Goal: Task Accomplishment & Management: Use online tool/utility

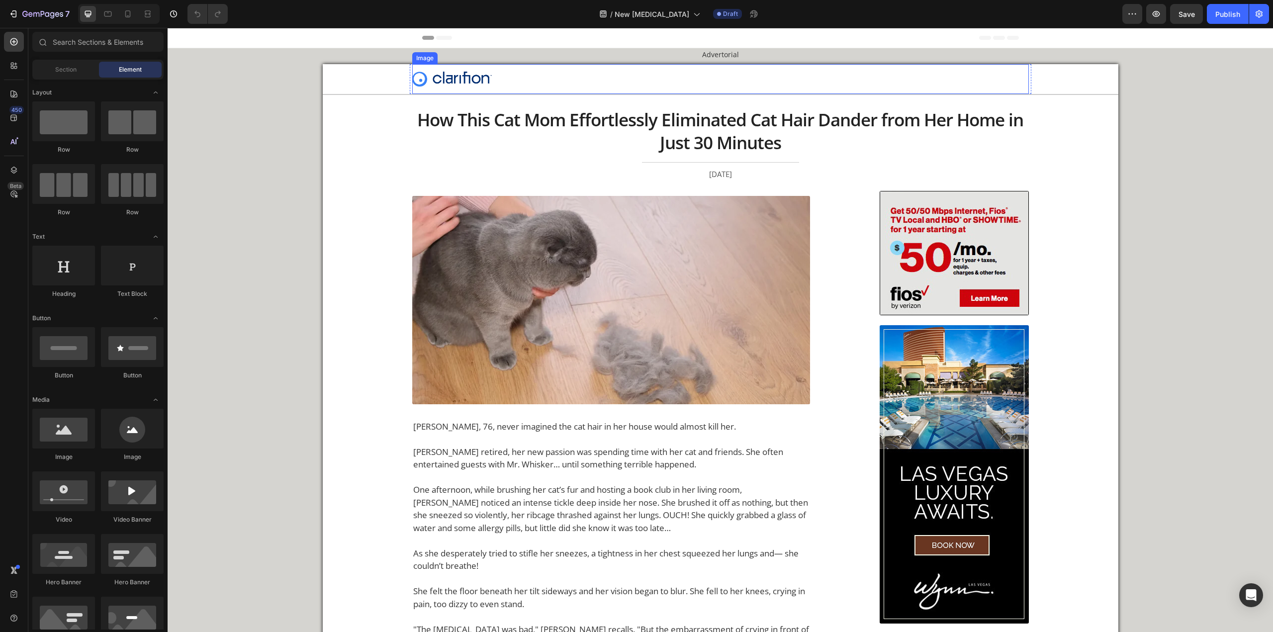
click at [481, 75] on img at bounding box center [452, 79] width 80 height 15
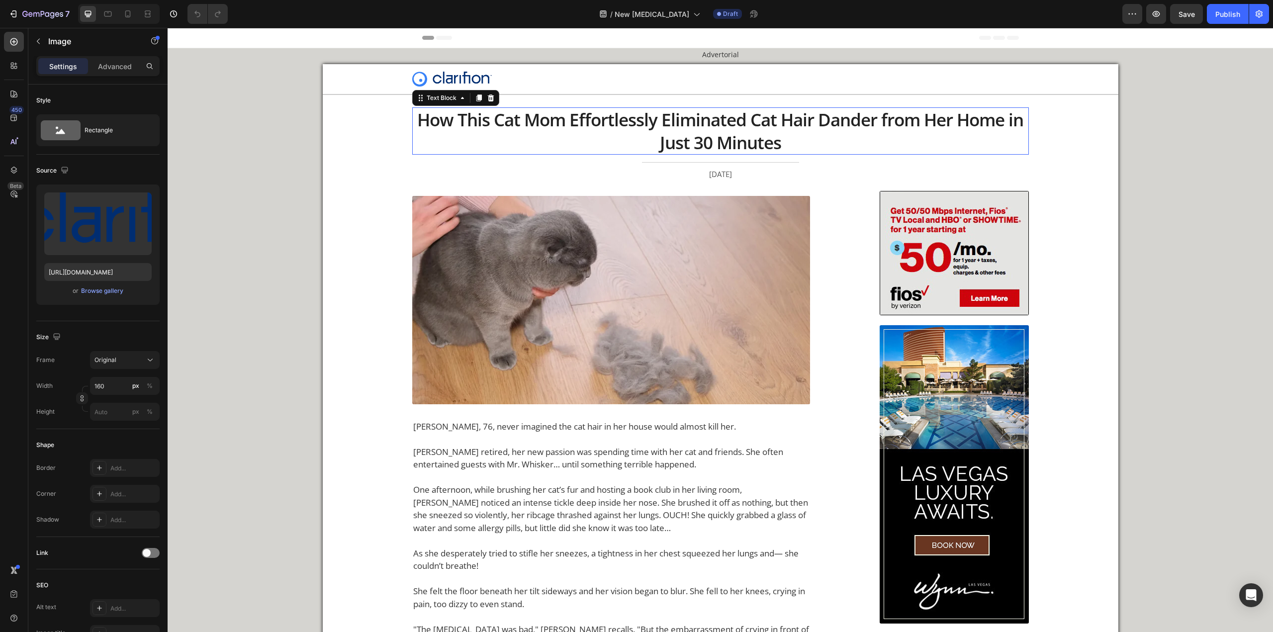
click at [630, 138] on p "How This Cat Mom Effortlessly Eliminated Cat Hair Dander from Her Home in Just …" at bounding box center [720, 130] width 615 height 45
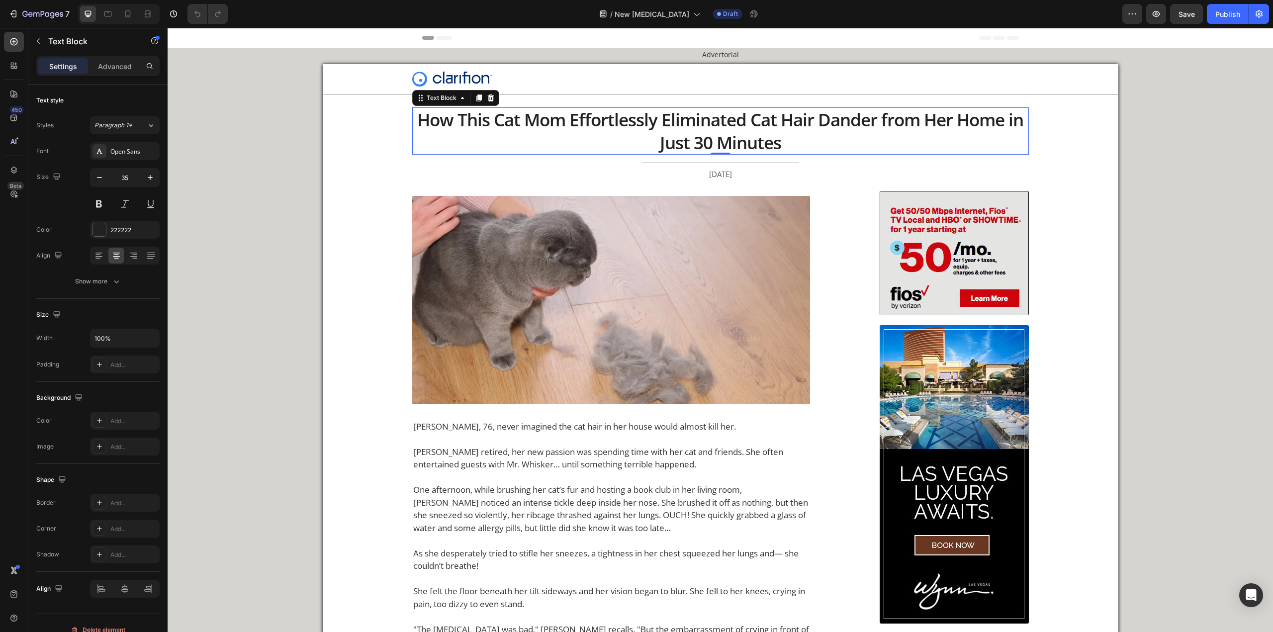
click at [617, 116] on p "How This Cat Mom Effortlessly Eliminated Cat Hair Dander from Her Home in Just …" at bounding box center [720, 130] width 615 height 45
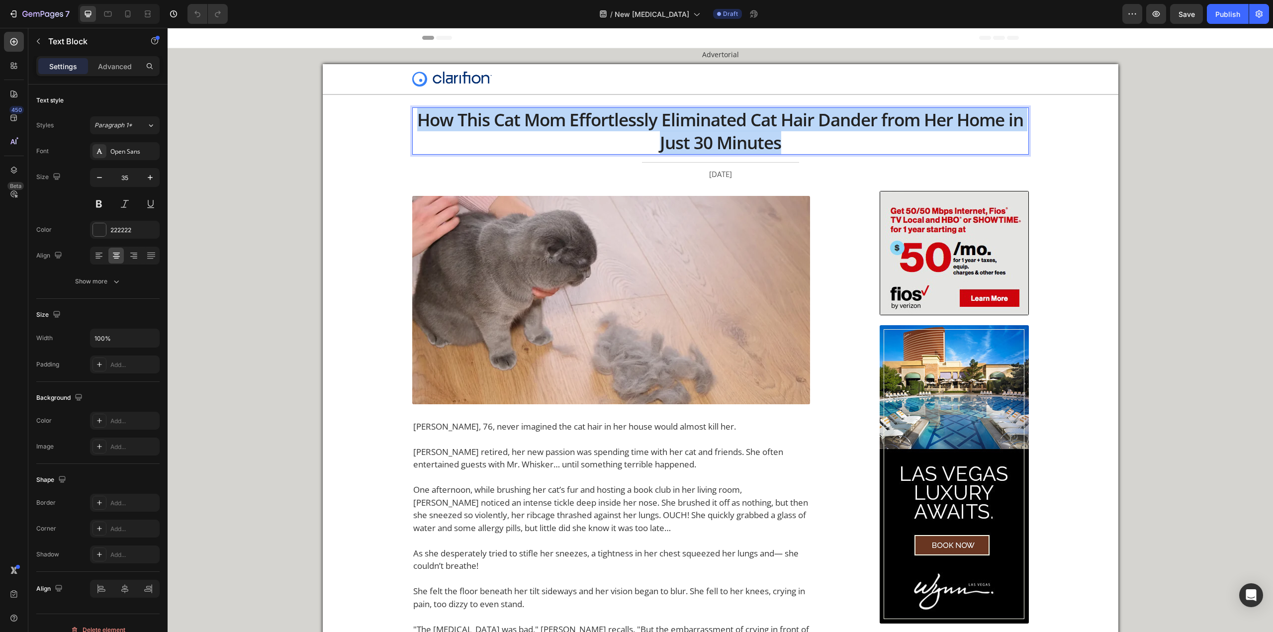
click at [617, 116] on p "How This Cat Mom Effortlessly Eliminated Cat Hair Dander from Her Home in Just …" at bounding box center [720, 130] width 615 height 45
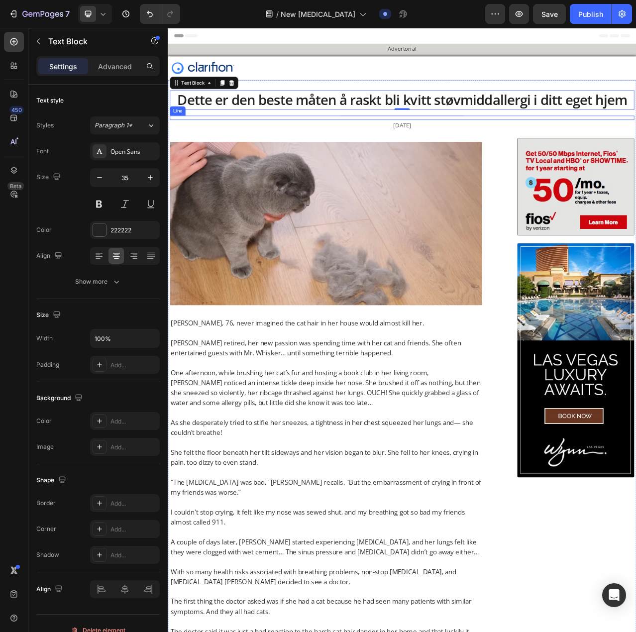
click at [256, 140] on div "Title Line" at bounding box center [466, 142] width 592 height 5
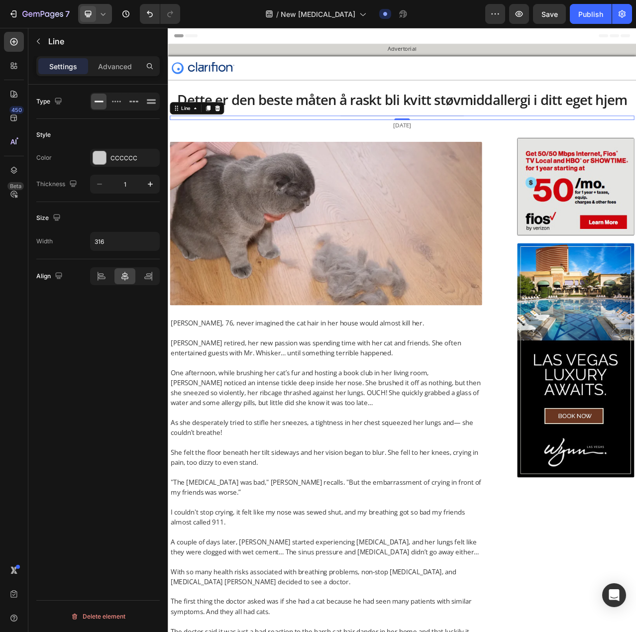
click at [107, 13] on icon at bounding box center [103, 14] width 10 height 10
click at [112, 62] on div "Mobile" at bounding box center [117, 68] width 74 height 16
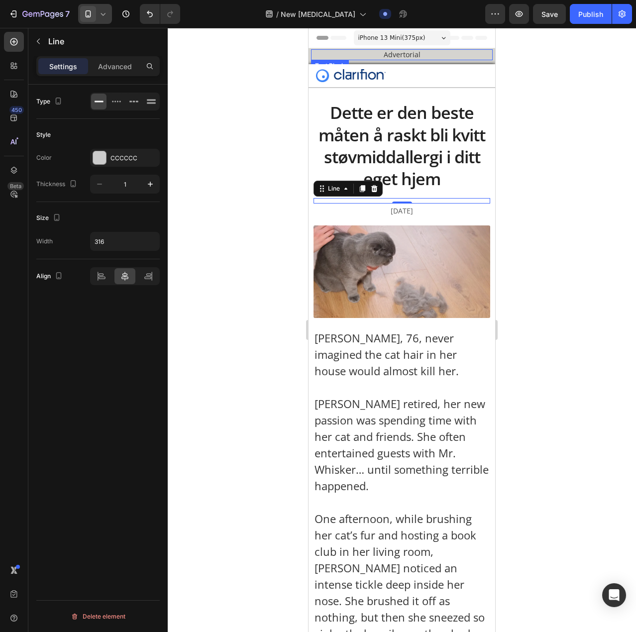
click at [436, 60] on div "Advertorial" at bounding box center [402, 54] width 182 height 11
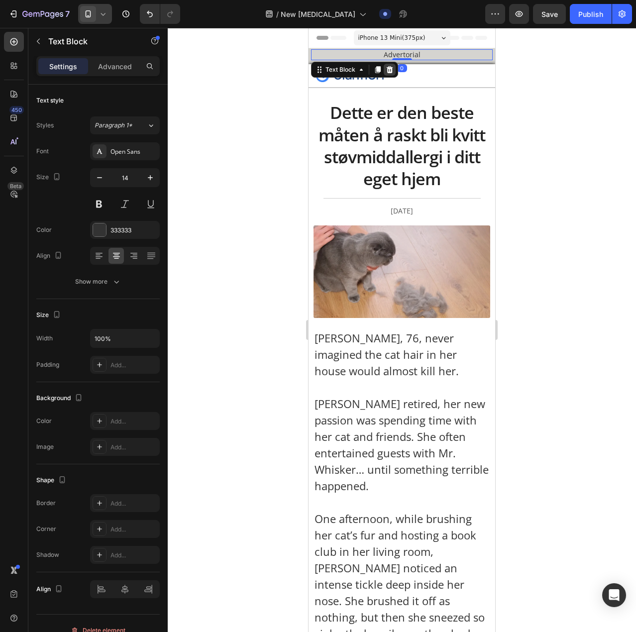
click at [389, 69] on icon at bounding box center [389, 69] width 6 height 7
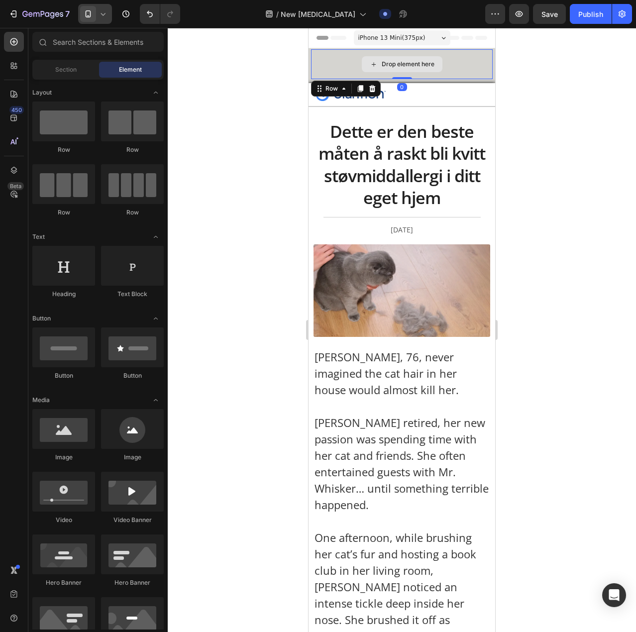
click at [459, 67] on div "Drop element here" at bounding box center [402, 64] width 182 height 30
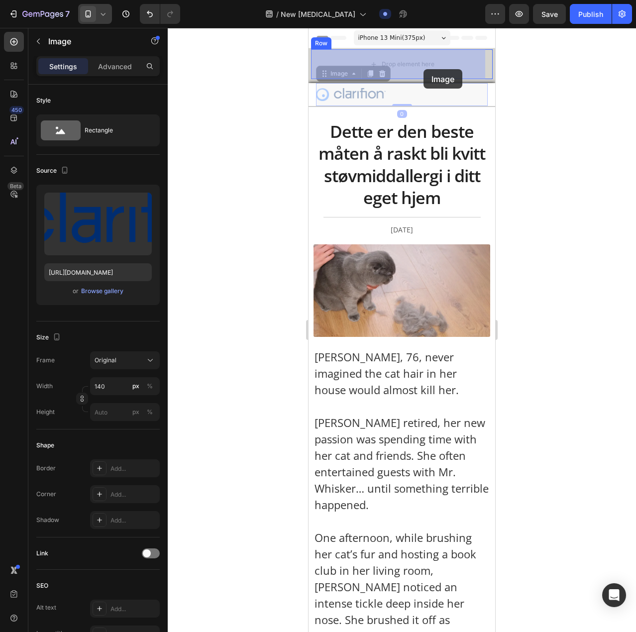
drag, startPoint x: 431, startPoint y: 96, endPoint x: 421, endPoint y: 65, distance: 33.3
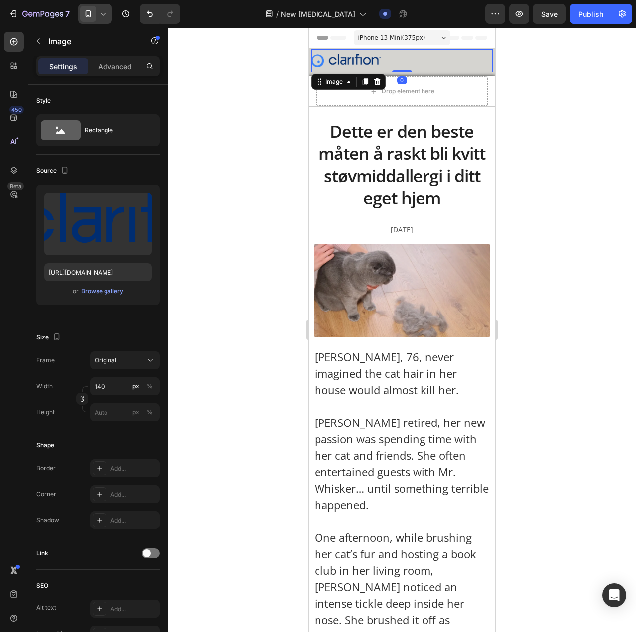
drag, startPoint x: 512, startPoint y: 106, endPoint x: 171, endPoint y: 73, distance: 343.3
click at [512, 106] on div at bounding box center [402, 330] width 468 height 604
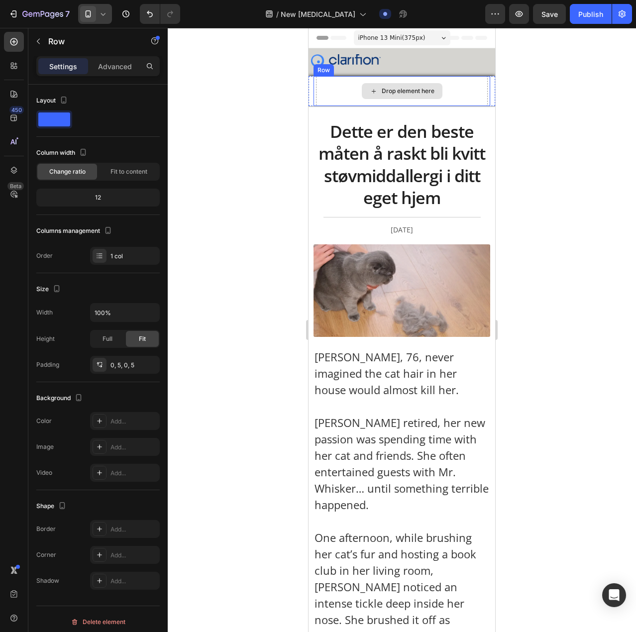
click at [472, 99] on div "Drop element here" at bounding box center [402, 91] width 172 height 30
click at [379, 68] on div at bounding box center [375, 67] width 12 height 12
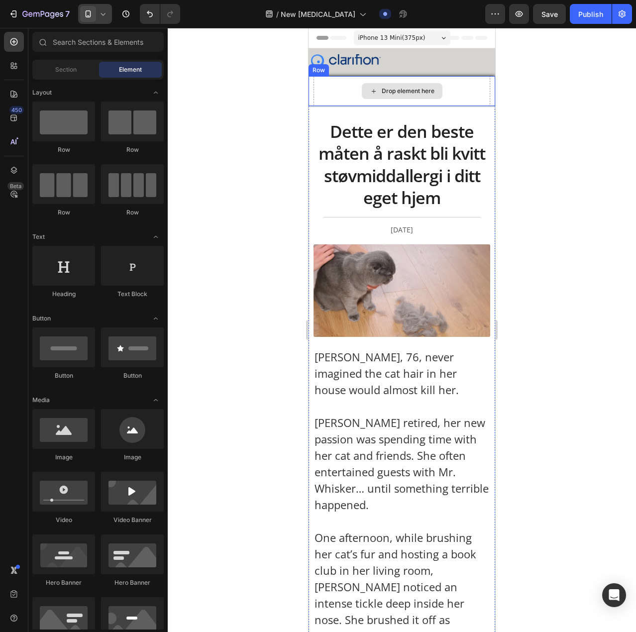
click at [386, 87] on div "Drop element here" at bounding box center [407, 91] width 53 height 8
click at [338, 92] on div "Drop element here" at bounding box center [401, 91] width 177 height 30
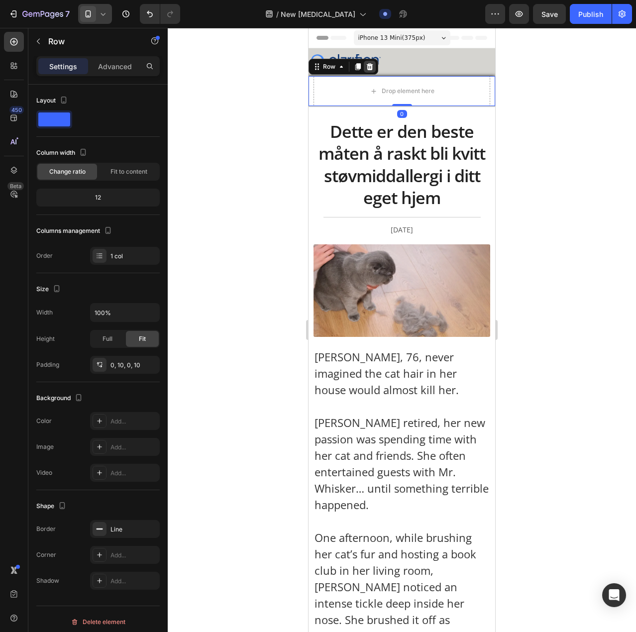
click at [370, 62] on div at bounding box center [370, 67] width 12 height 12
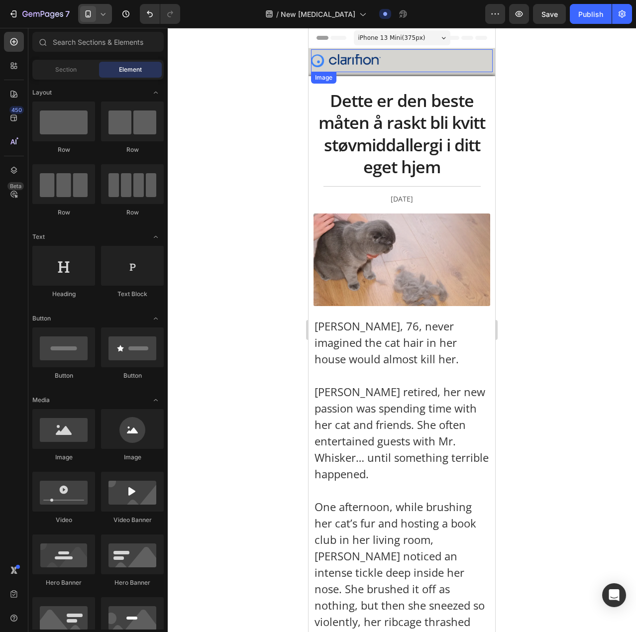
click at [361, 54] on img at bounding box center [346, 60] width 70 height 13
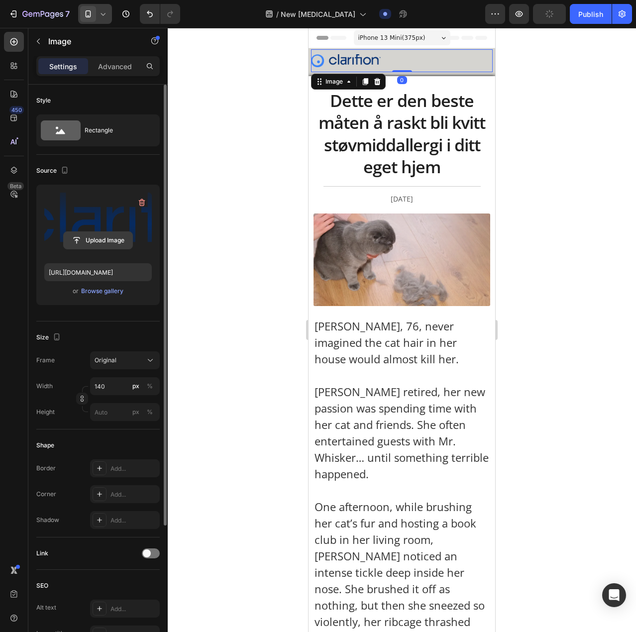
click at [99, 238] on input "file" at bounding box center [98, 240] width 69 height 17
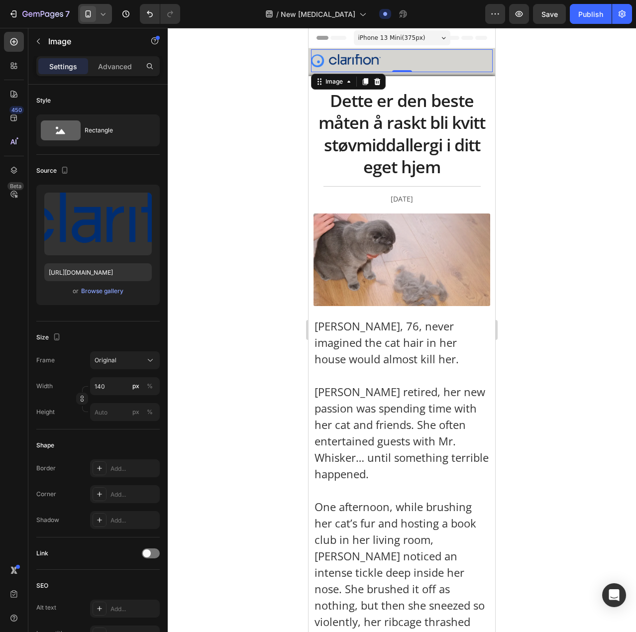
click at [340, 63] on img at bounding box center [346, 60] width 70 height 13
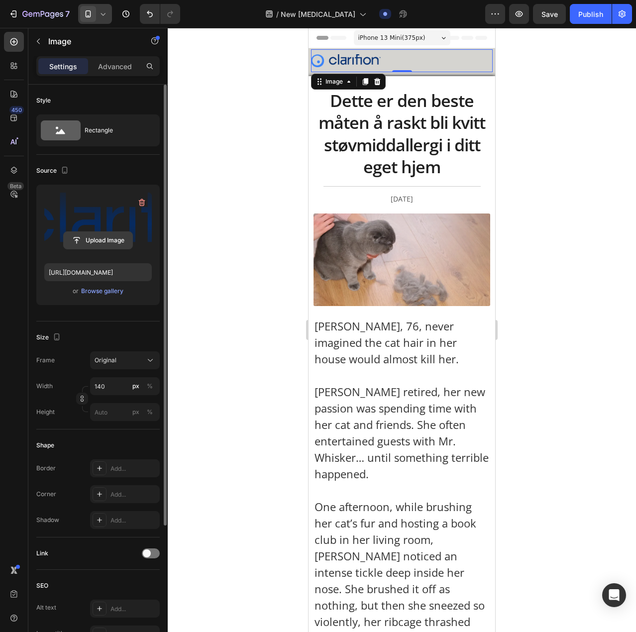
click at [103, 244] on input "file" at bounding box center [98, 240] width 69 height 17
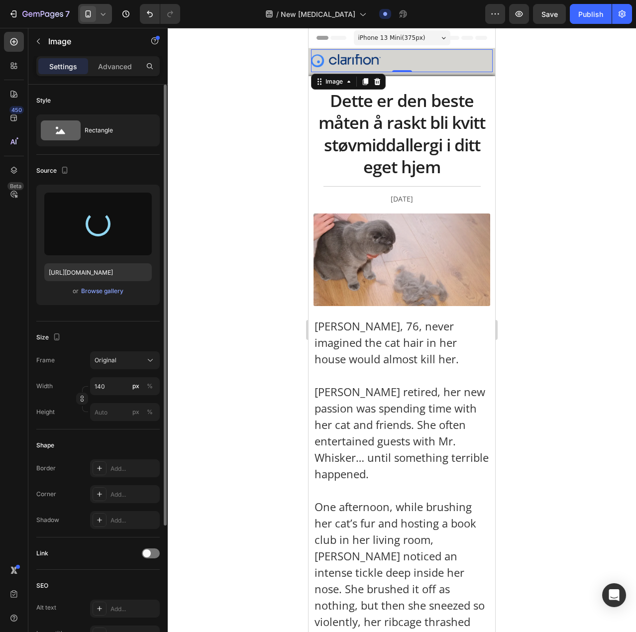
type input "[URL][DOMAIN_NAME]"
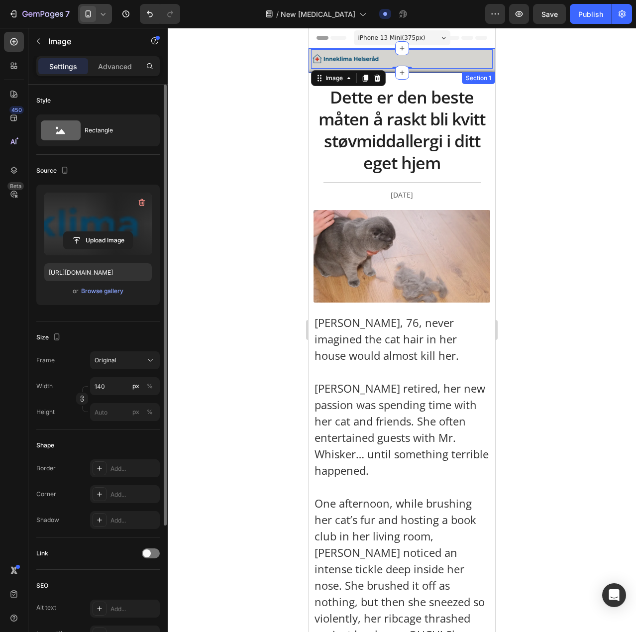
click at [480, 73] on div "Image 0 Row Section 1" at bounding box center [401, 60] width 187 height 24
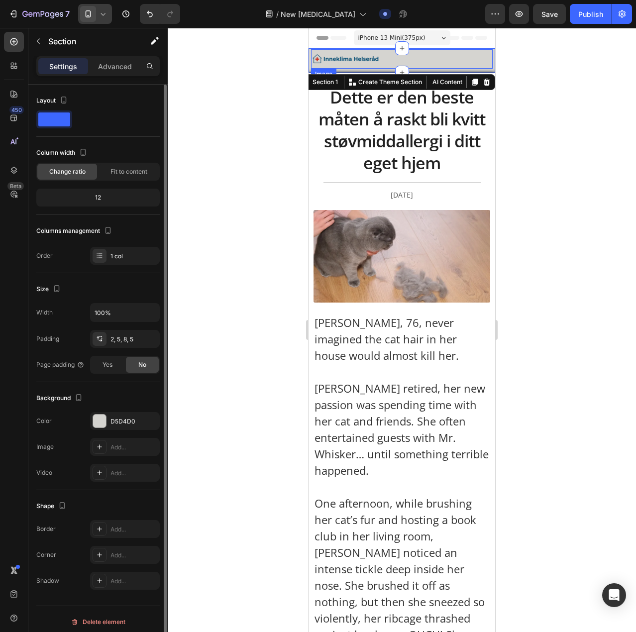
click at [373, 58] on img at bounding box center [346, 58] width 70 height 9
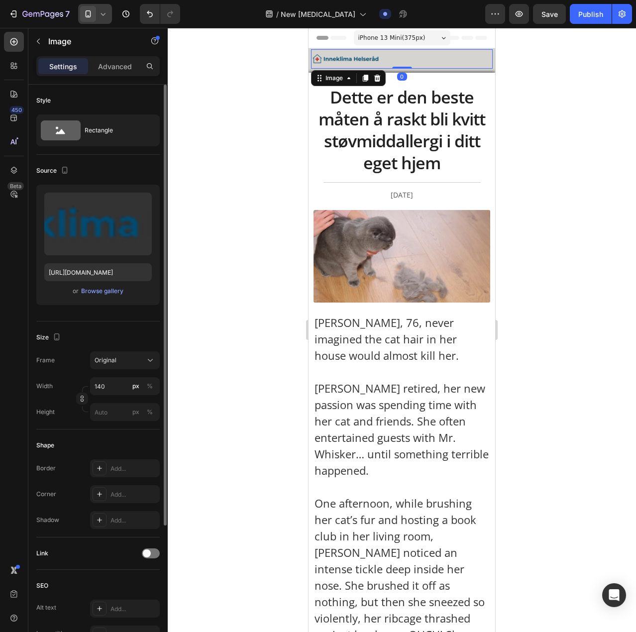
click at [371, 58] on img at bounding box center [346, 58] width 70 height 9
click at [360, 58] on img at bounding box center [346, 58] width 70 height 9
click at [107, 389] on input "140" at bounding box center [125, 386] width 70 height 18
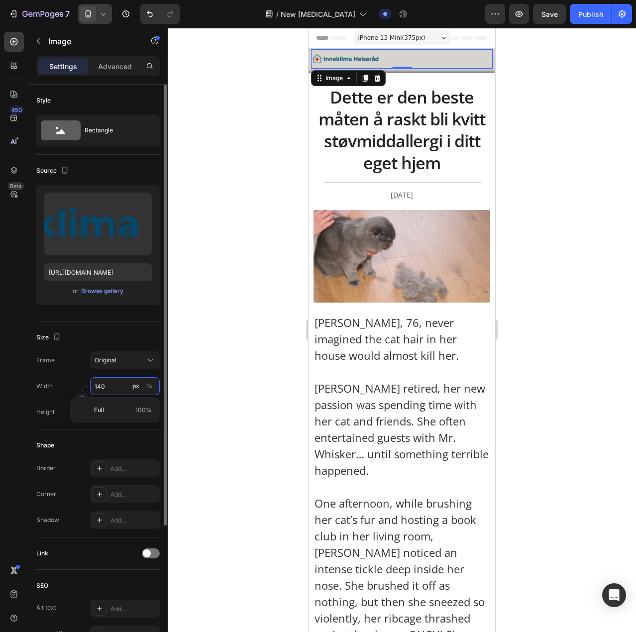
click at [107, 389] on input "140" at bounding box center [125, 386] width 70 height 18
click at [120, 363] on div "Original" at bounding box center [118, 360] width 49 height 9
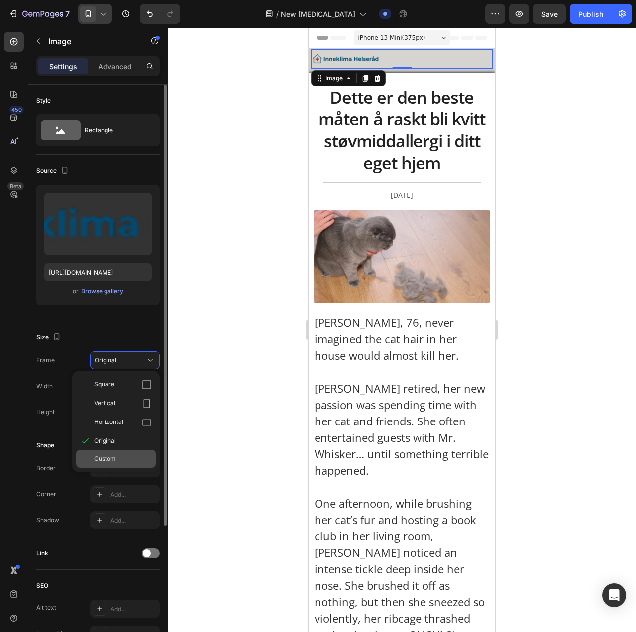
click at [120, 451] on div "Custom" at bounding box center [116, 459] width 80 height 18
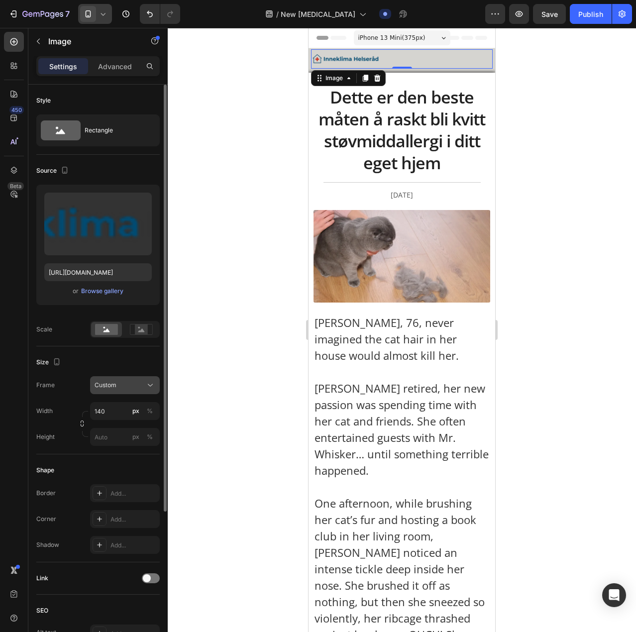
click at [120, 388] on div "Custom" at bounding box center [118, 384] width 49 height 9
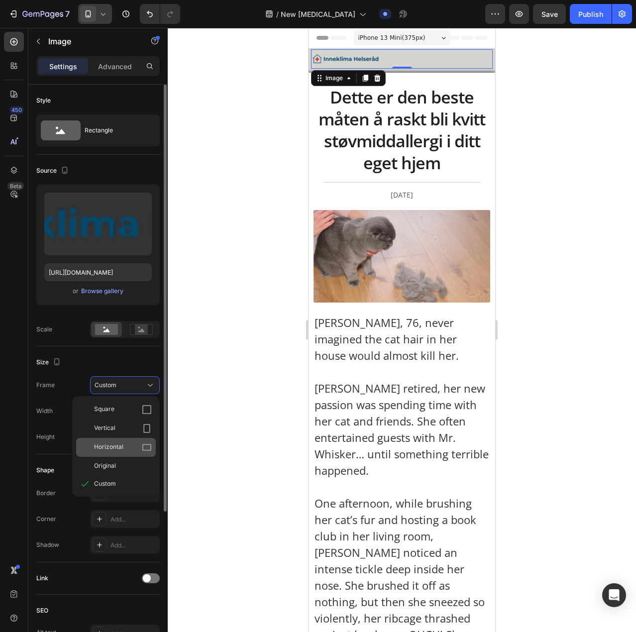
click at [122, 452] on span "Horizontal" at bounding box center [108, 447] width 29 height 10
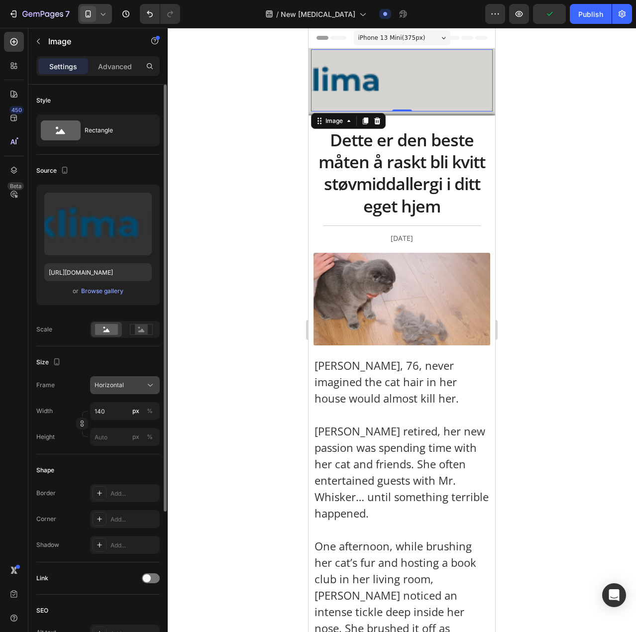
click at [118, 390] on div "Horizontal" at bounding box center [124, 385] width 61 height 10
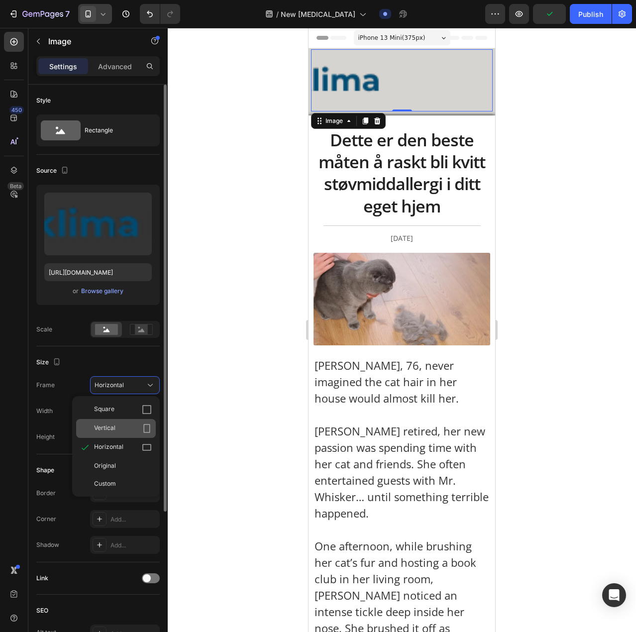
click at [117, 419] on div "Vertical" at bounding box center [116, 428] width 80 height 19
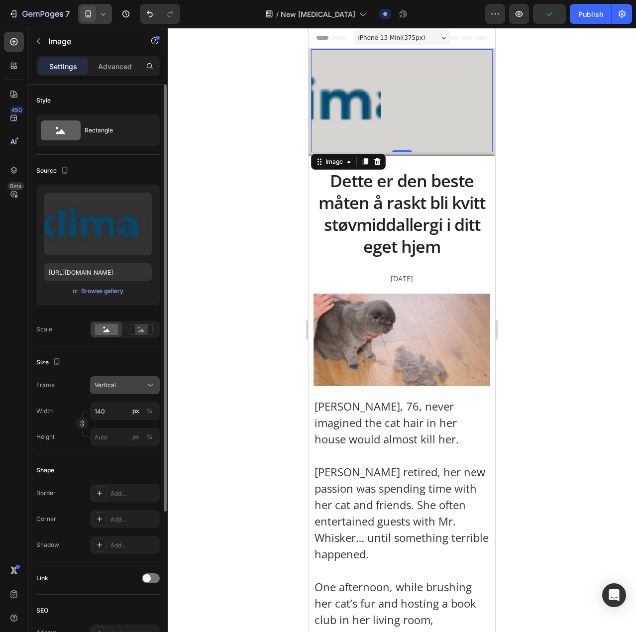
click at [117, 380] on div "Vertical" at bounding box center [124, 385] width 61 height 10
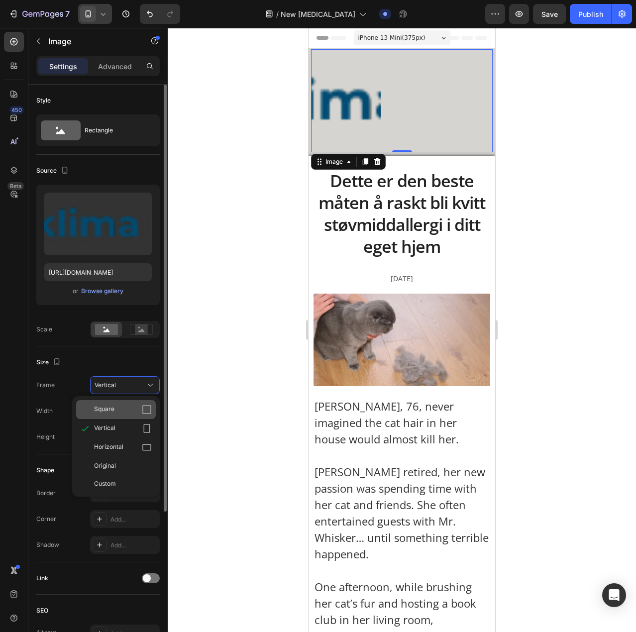
click at [110, 410] on span "Square" at bounding box center [104, 409] width 20 height 10
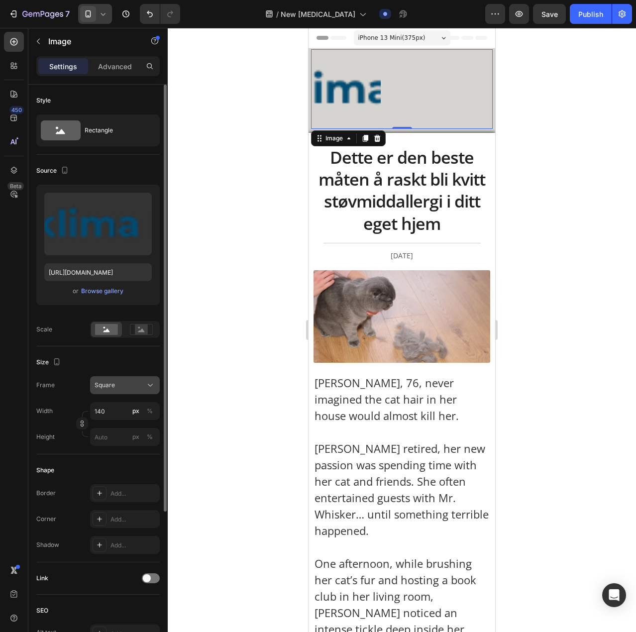
click at [109, 387] on span "Square" at bounding box center [104, 384] width 20 height 9
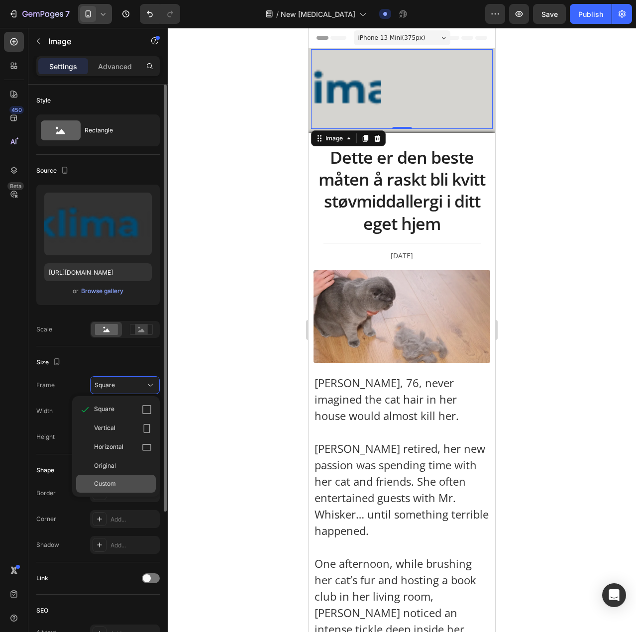
click at [116, 476] on div "Custom" at bounding box center [116, 483] width 80 height 18
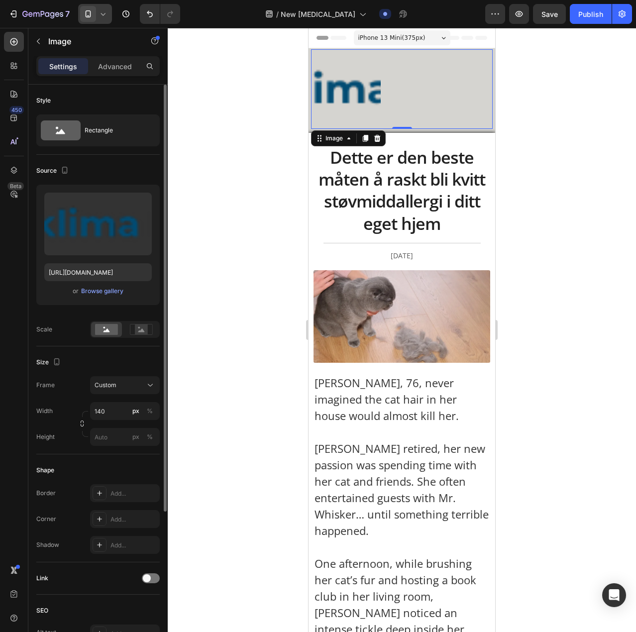
click at [120, 399] on div "Frame Custom Width 140 px % Height px %" at bounding box center [97, 411] width 123 height 70
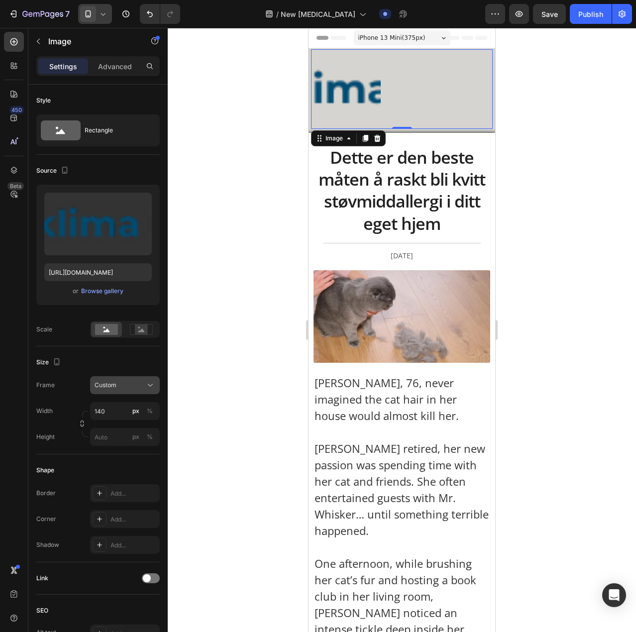
click at [111, 389] on span "Custom" at bounding box center [105, 384] width 22 height 9
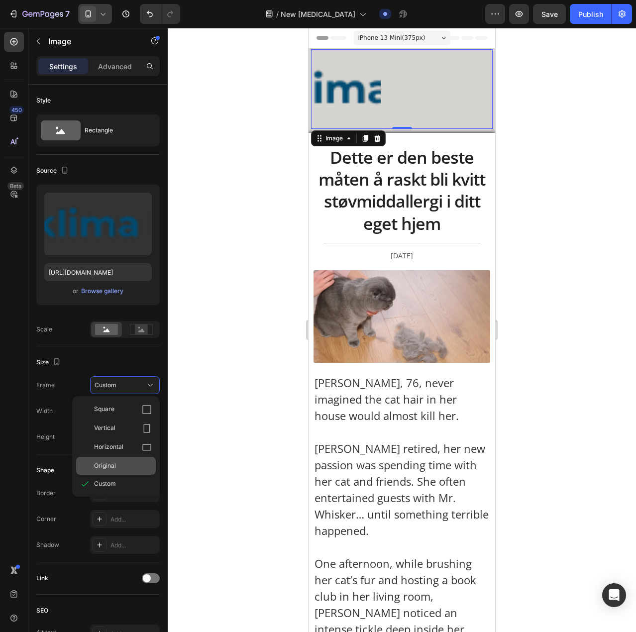
click at [106, 458] on div "Original" at bounding box center [116, 466] width 80 height 18
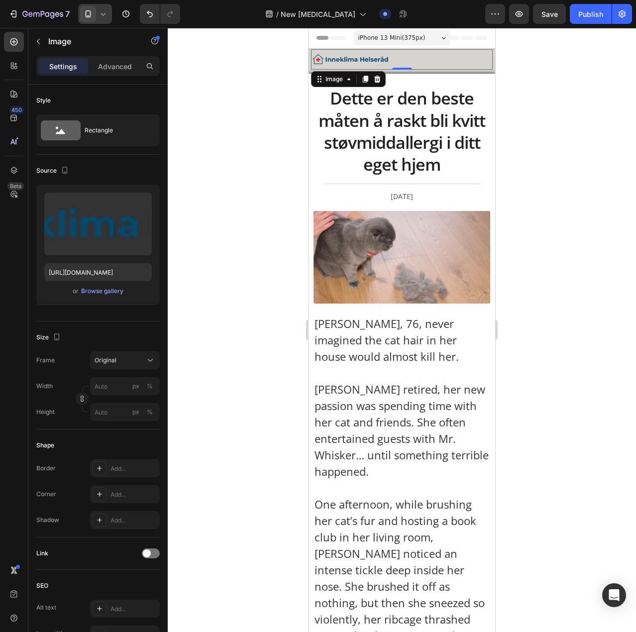
click at [342, 61] on img at bounding box center [351, 59] width 80 height 10
click at [309, 60] on div "Image 0 Row Section 1" at bounding box center [401, 60] width 187 height 25
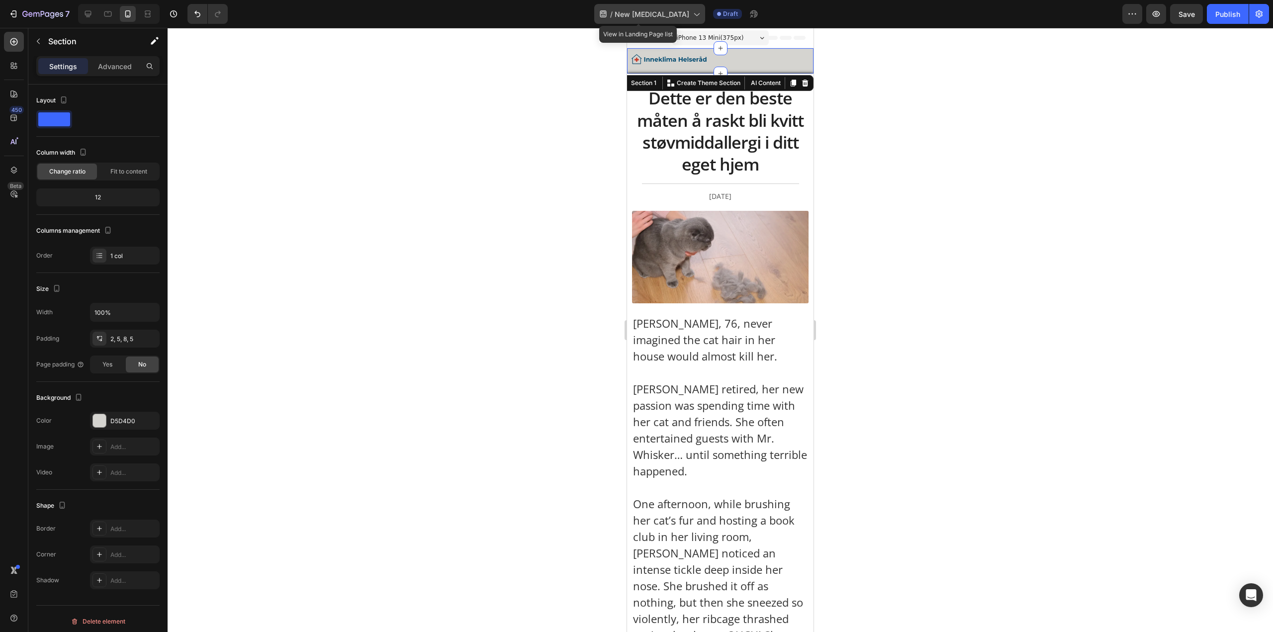
click at [655, 17] on span "New [MEDICAL_DATA]" at bounding box center [652, 14] width 75 height 10
click at [89, 13] on icon at bounding box center [88, 14] width 10 height 10
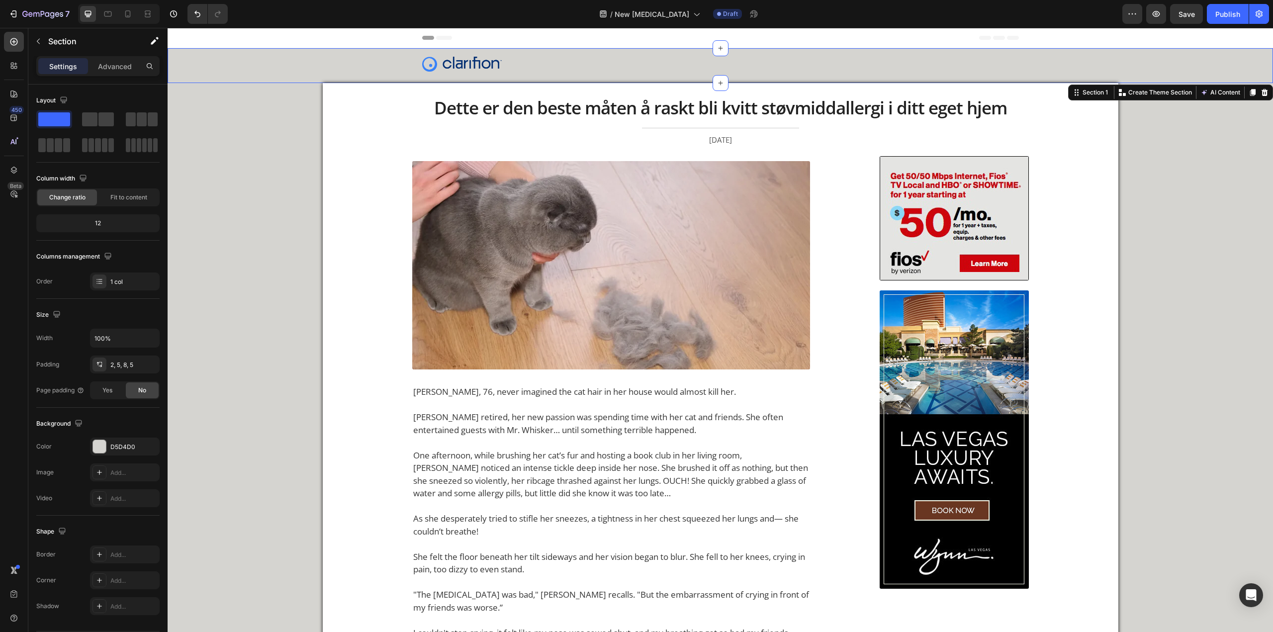
click at [370, 60] on div "Image Row" at bounding box center [720, 64] width 1101 height 30
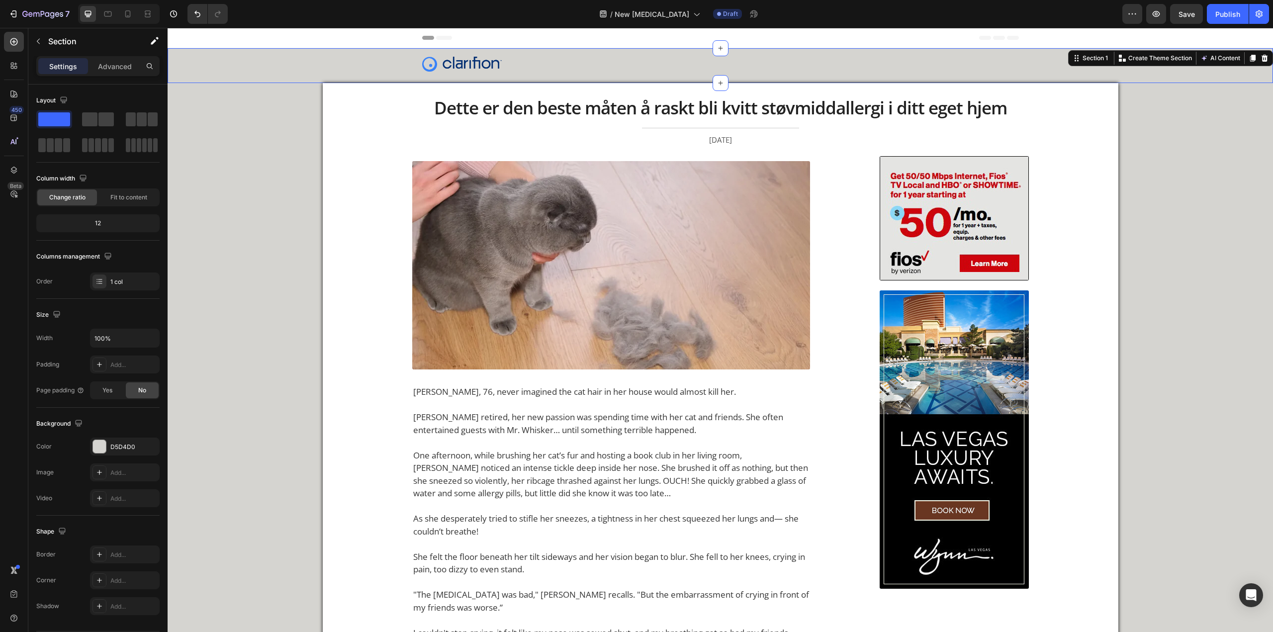
click at [274, 77] on div "Image Row" at bounding box center [720, 64] width 1101 height 30
click at [432, 63] on img at bounding box center [462, 64] width 80 height 15
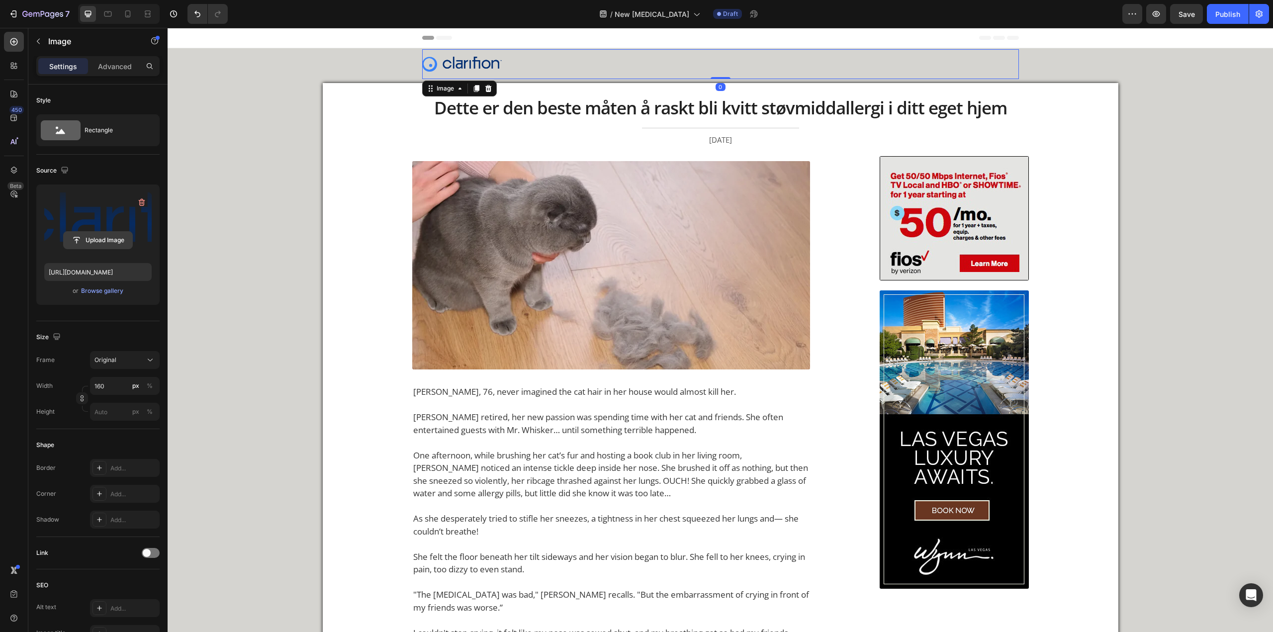
click at [112, 234] on input "file" at bounding box center [98, 240] width 69 height 17
type input "[URL][DOMAIN_NAME]"
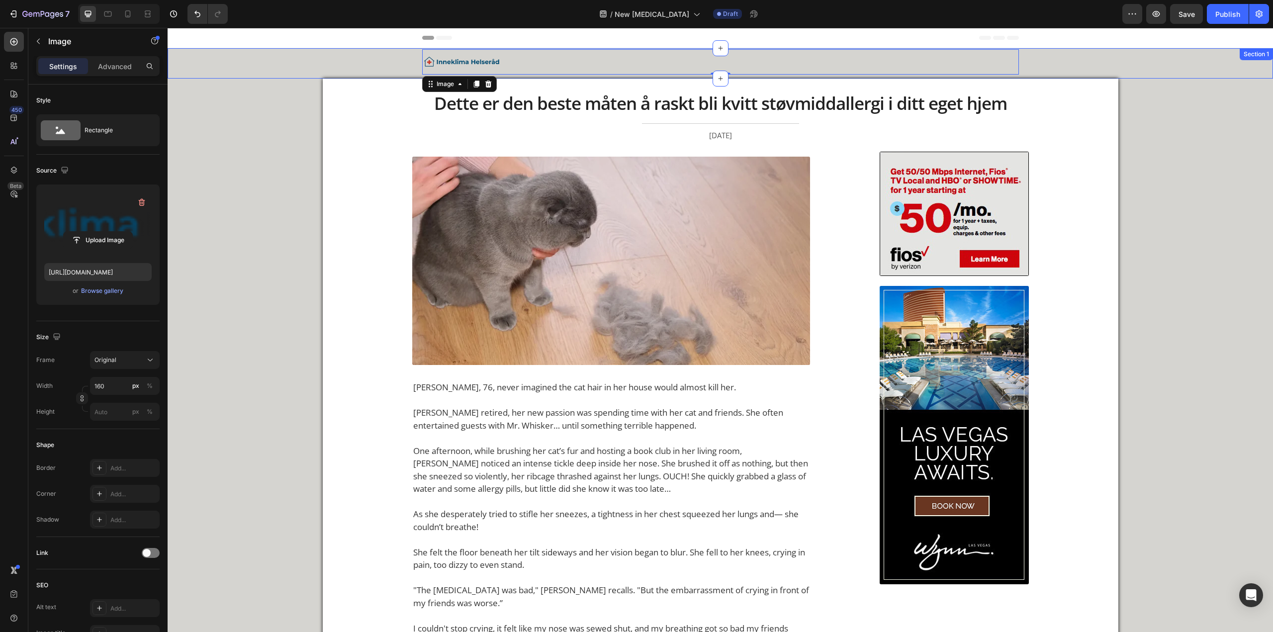
click at [278, 70] on div "Image 0 Row" at bounding box center [720, 61] width 1101 height 25
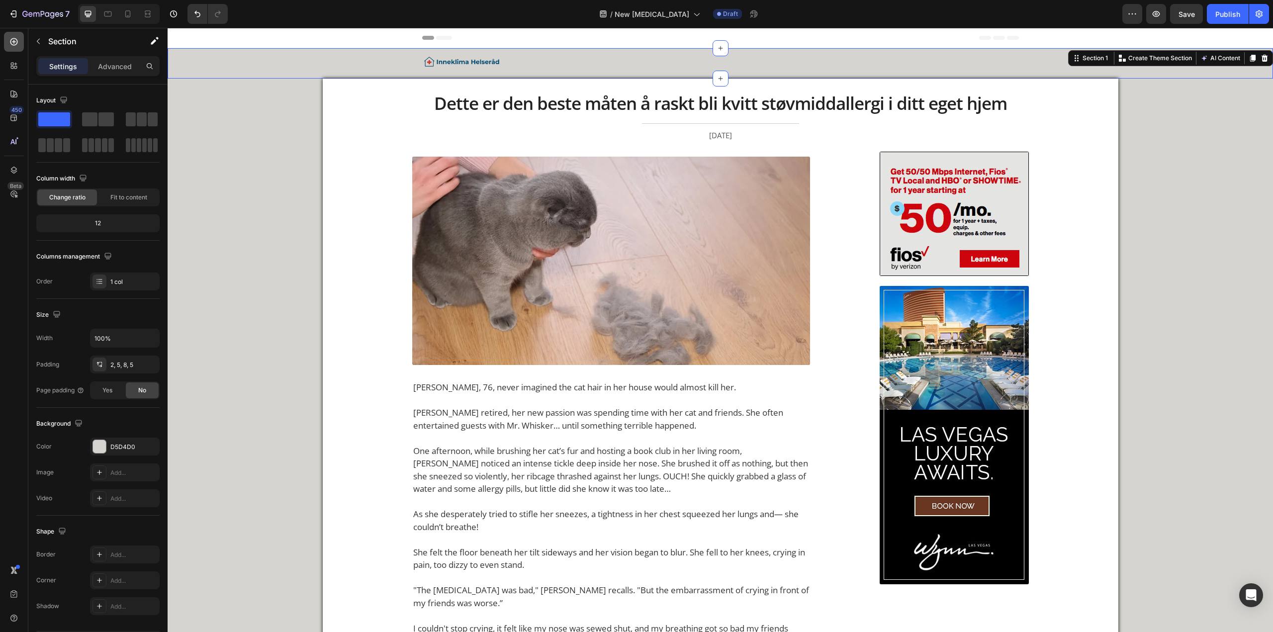
click at [10, 40] on icon at bounding box center [14, 42] width 10 height 10
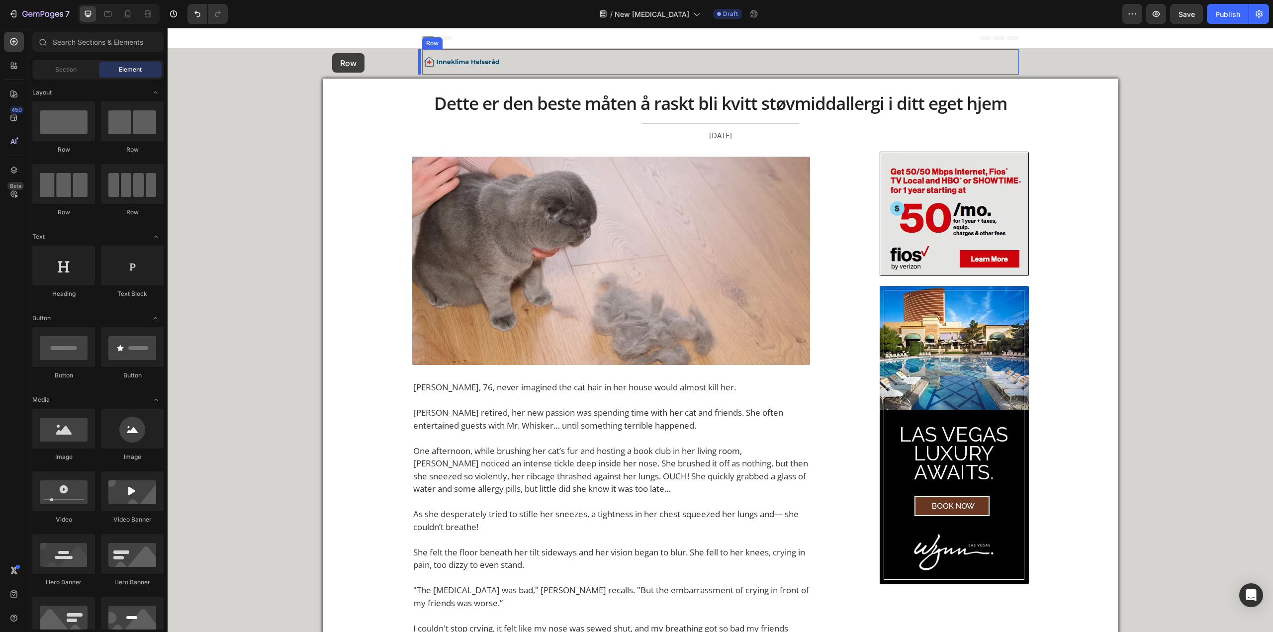
drag, startPoint x: 291, startPoint y: 163, endPoint x: 332, endPoint y: 53, distance: 117.4
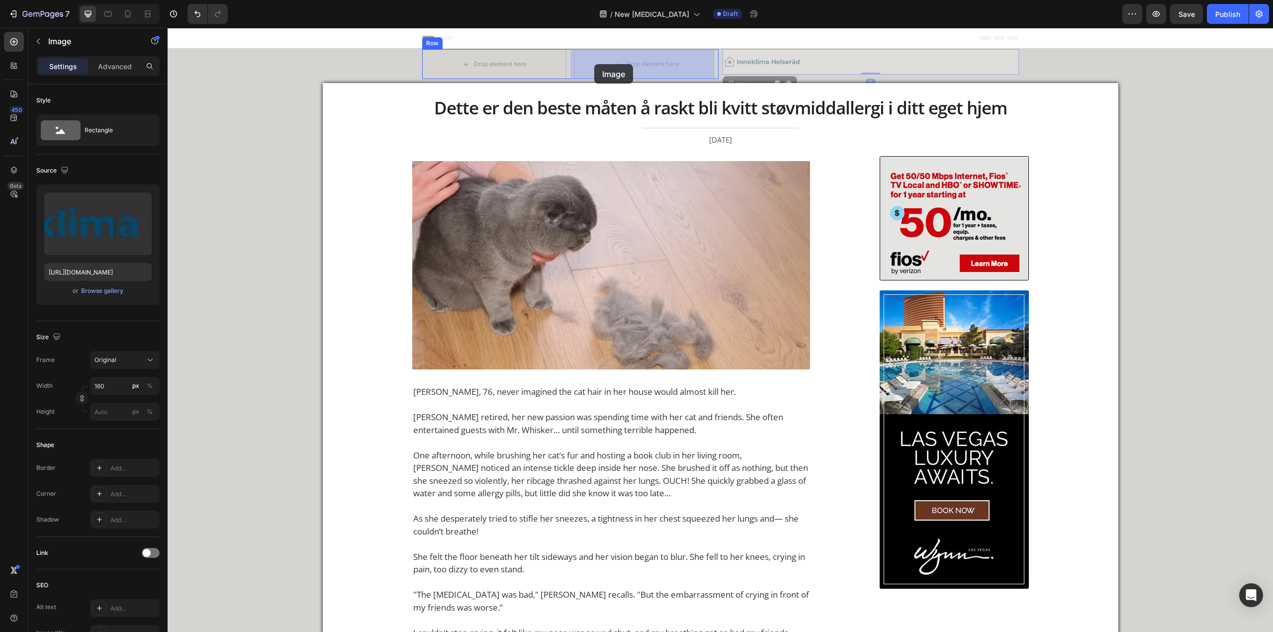
drag, startPoint x: 744, startPoint y: 63, endPoint x: 594, endPoint y: 64, distance: 149.7
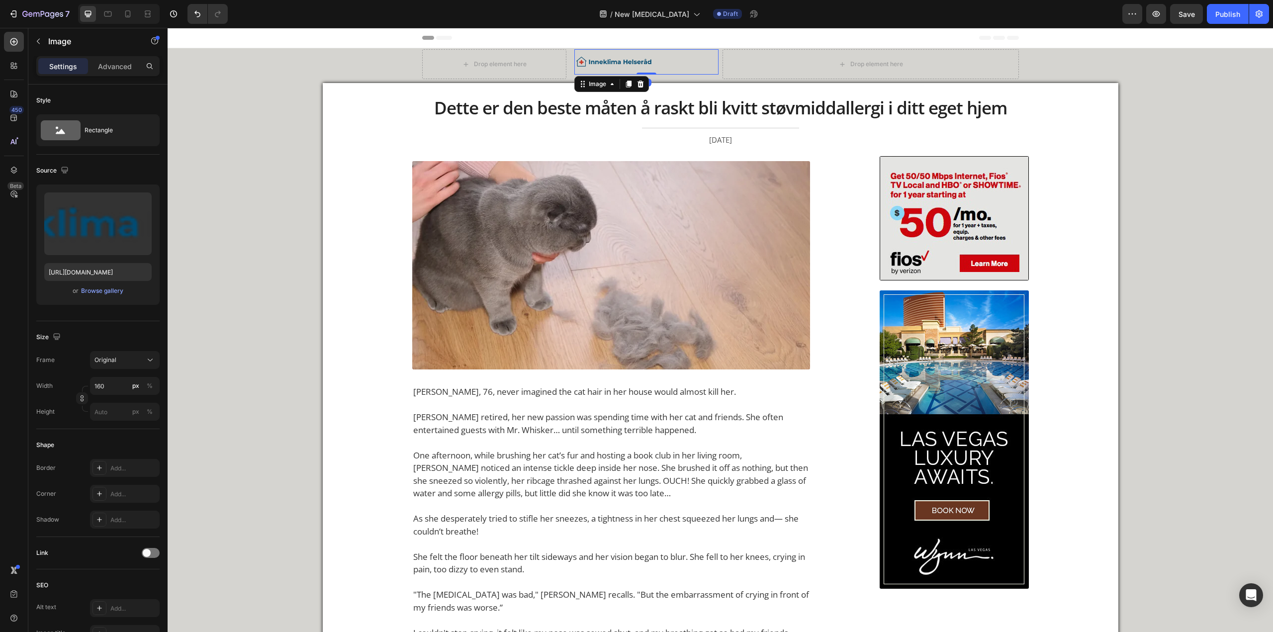
click at [628, 63] on img at bounding box center [614, 62] width 80 height 10
click at [113, 387] on input "160" at bounding box center [125, 386] width 70 height 18
type input "200"
click at [651, 70] on img at bounding box center [623, 63] width 99 height 13
click at [629, 135] on div "[DATE]" at bounding box center [720, 139] width 617 height 13
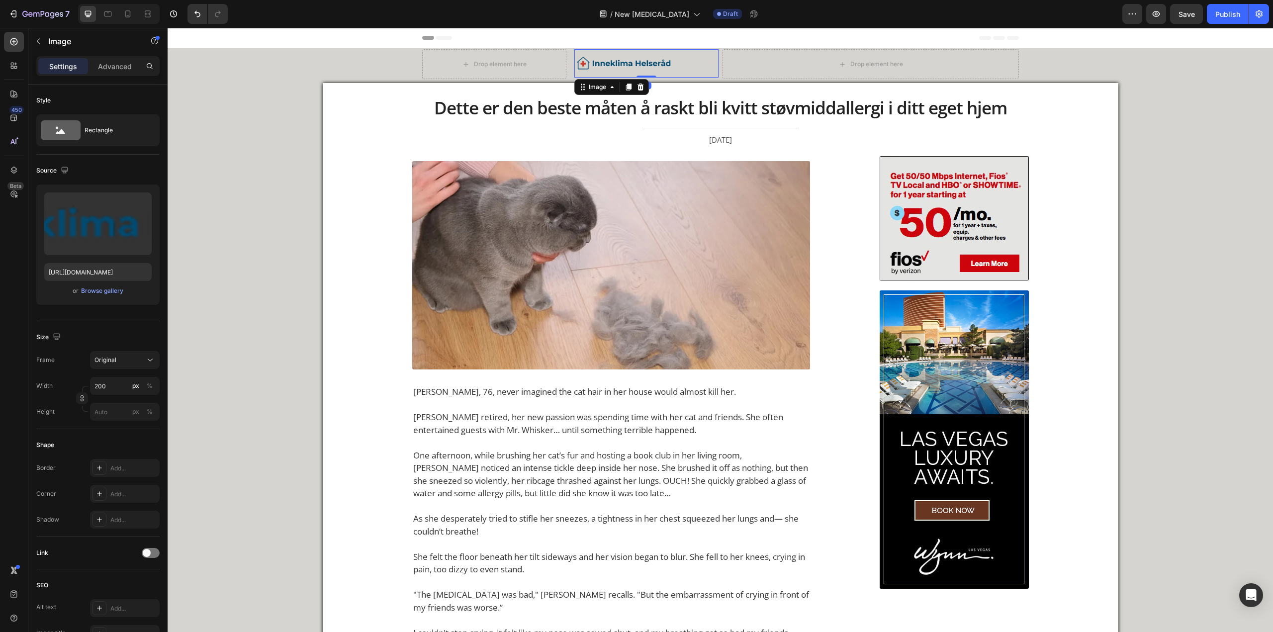
click at [653, 65] on img at bounding box center [623, 63] width 99 height 13
click at [660, 59] on img at bounding box center [623, 63] width 99 height 13
click at [749, 63] on div "Drop element here" at bounding box center [871, 64] width 296 height 30
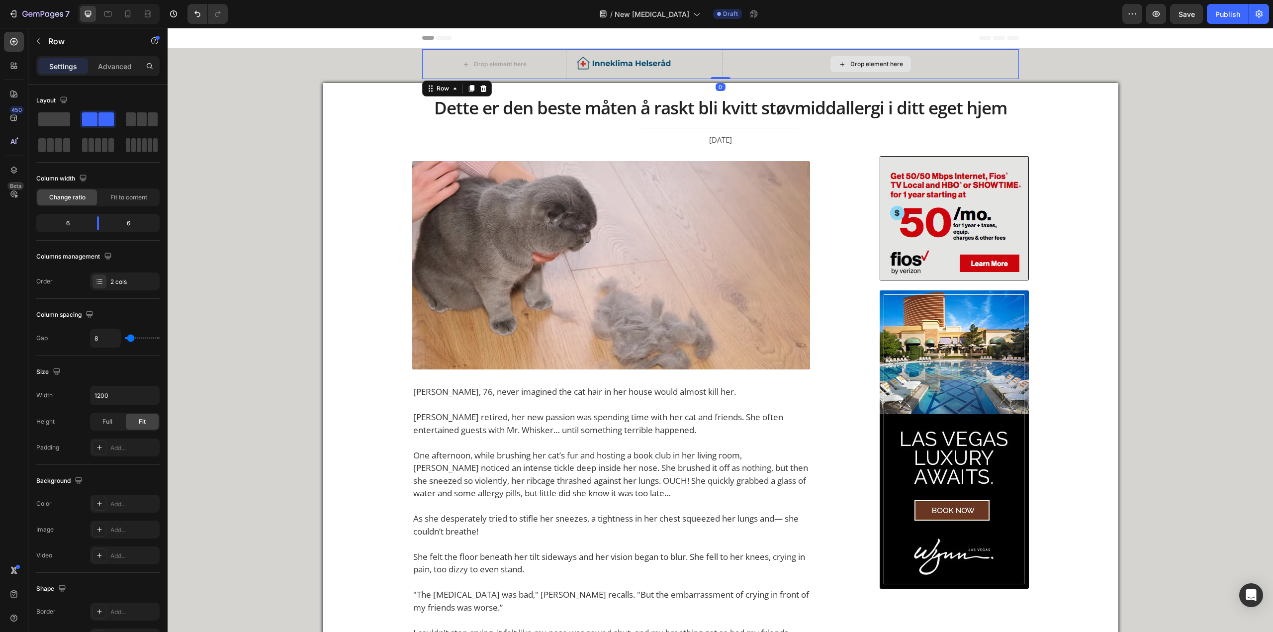
click at [790, 66] on div "Drop element here" at bounding box center [871, 64] width 296 height 30
click at [770, 69] on div "Drop element here" at bounding box center [871, 64] width 296 height 30
click at [63, 119] on span at bounding box center [54, 119] width 32 height 14
click at [696, 63] on div "Drop element here" at bounding box center [569, 64] width 294 height 30
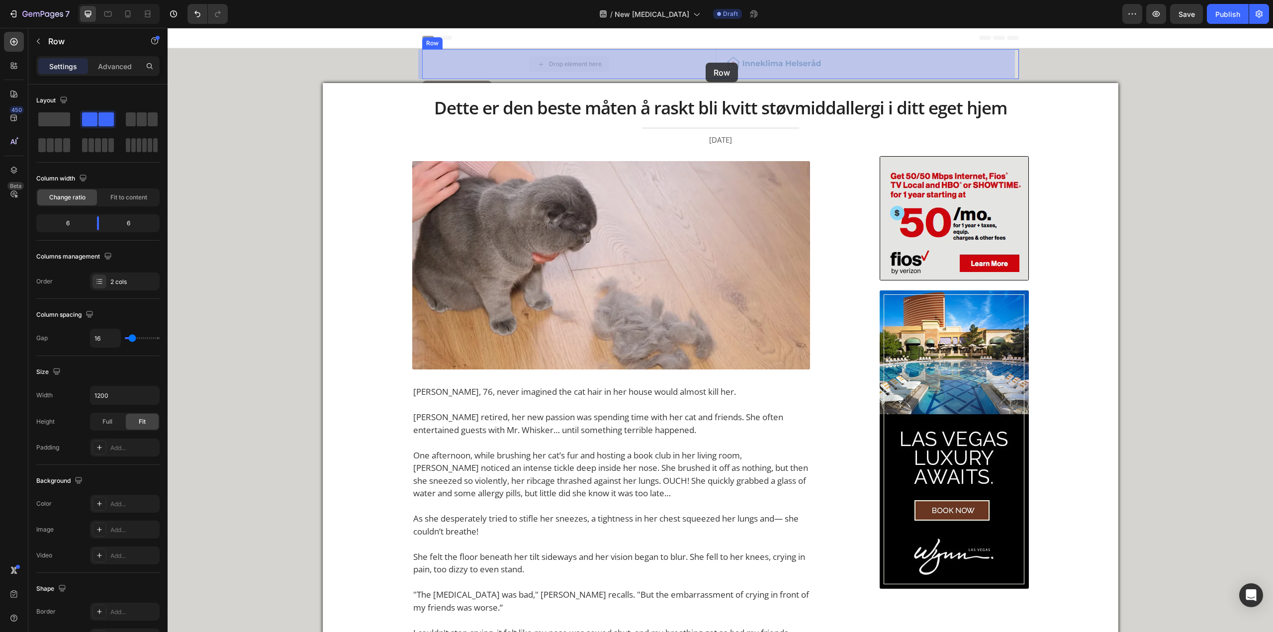
drag, startPoint x: 712, startPoint y: 61, endPoint x: 706, endPoint y: 62, distance: 5.6
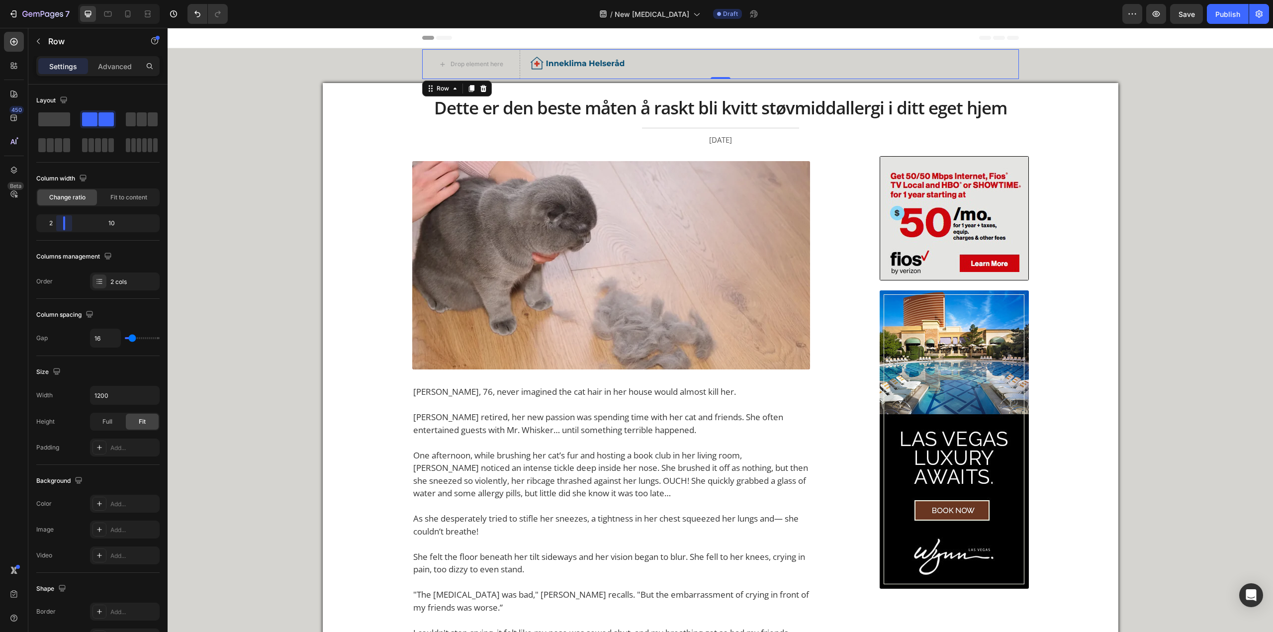
drag, startPoint x: 98, startPoint y: 223, endPoint x: 55, endPoint y: 227, distance: 43.9
click at [55, 0] on body "7 Version history / New [MEDICAL_DATA] Draft Preview Save Publish 450 Beta Sect…" at bounding box center [636, 0] width 1273 height 0
drag, startPoint x: 110, startPoint y: 48, endPoint x: 111, endPoint y: 53, distance: 5.2
click at [111, 52] on div "Row" at bounding box center [84, 41] width 113 height 26
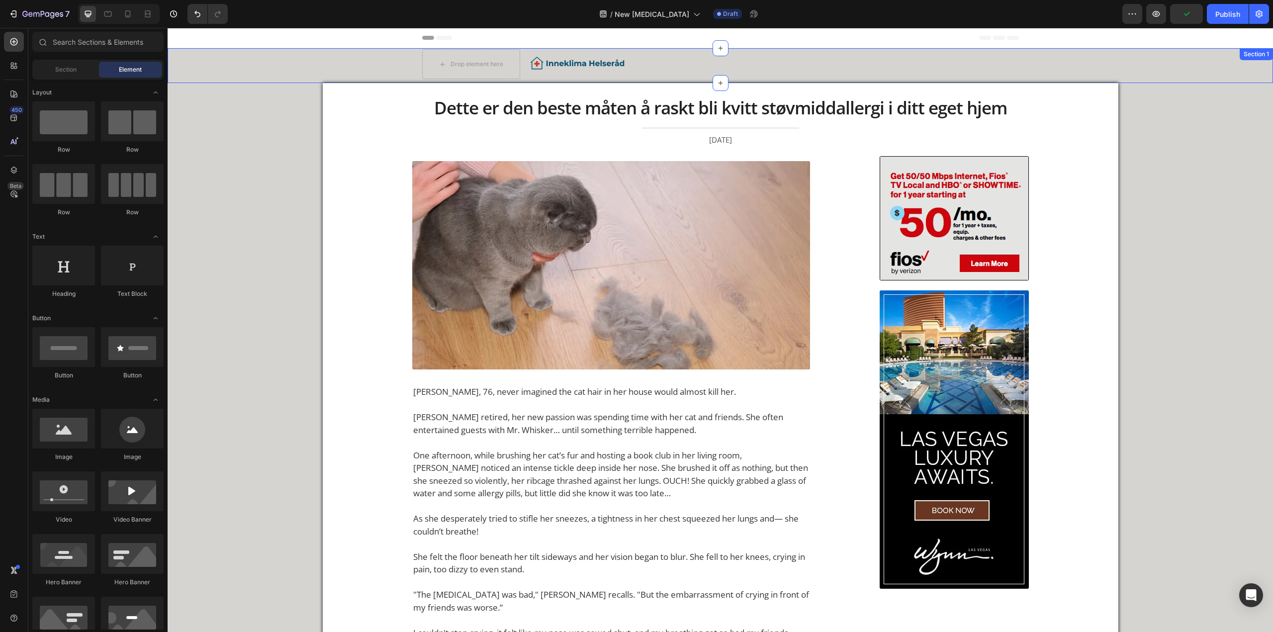
click at [416, 52] on div "Drop element here Image Row Row" at bounding box center [720, 64] width 1101 height 30
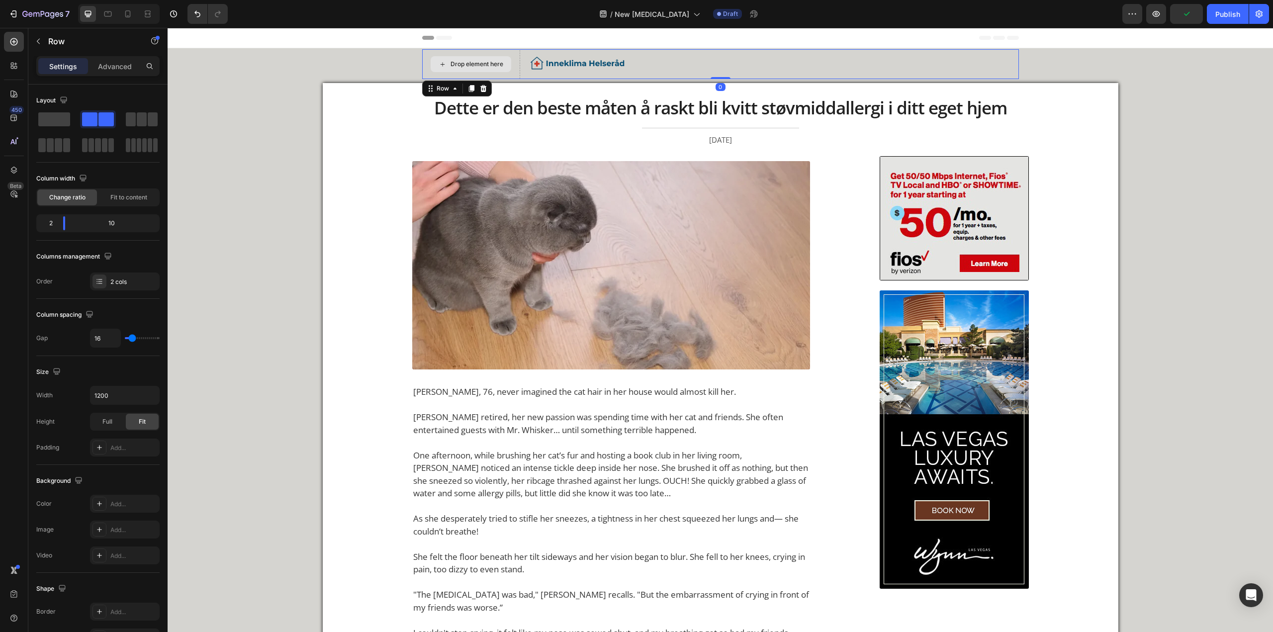
click at [422, 53] on div "Drop element here" at bounding box center [471, 64] width 98 height 30
click at [123, 73] on div "Advanced" at bounding box center [115, 66] width 50 height 16
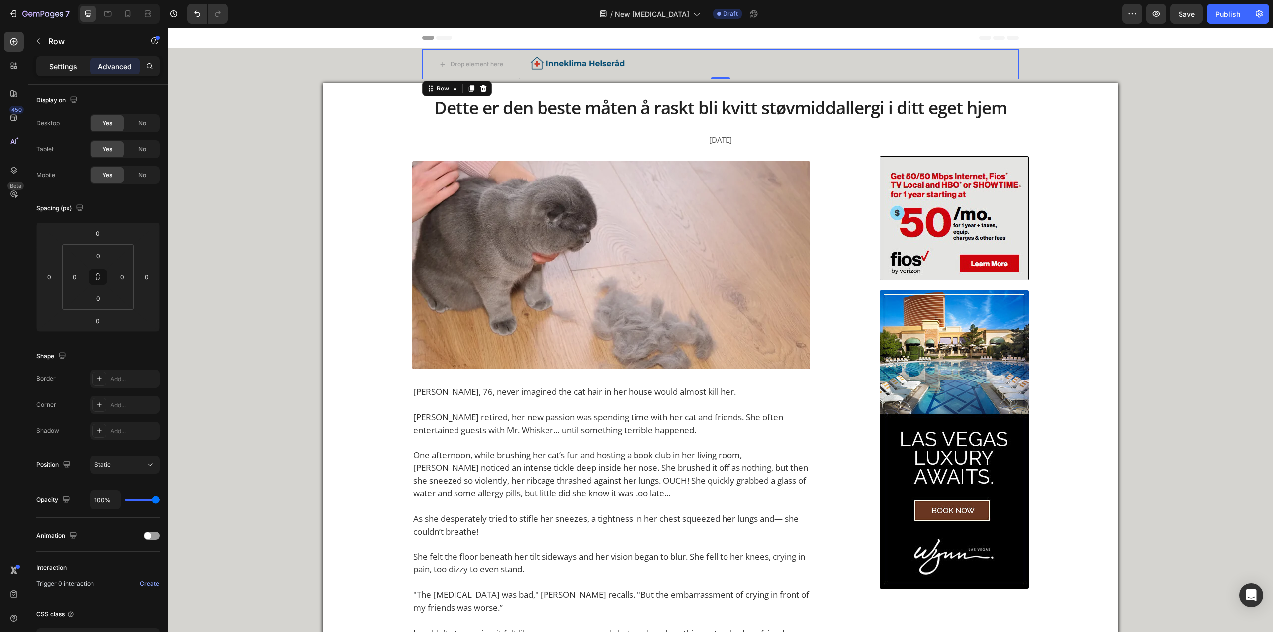
click at [77, 68] on div "Settings" at bounding box center [63, 66] width 50 height 16
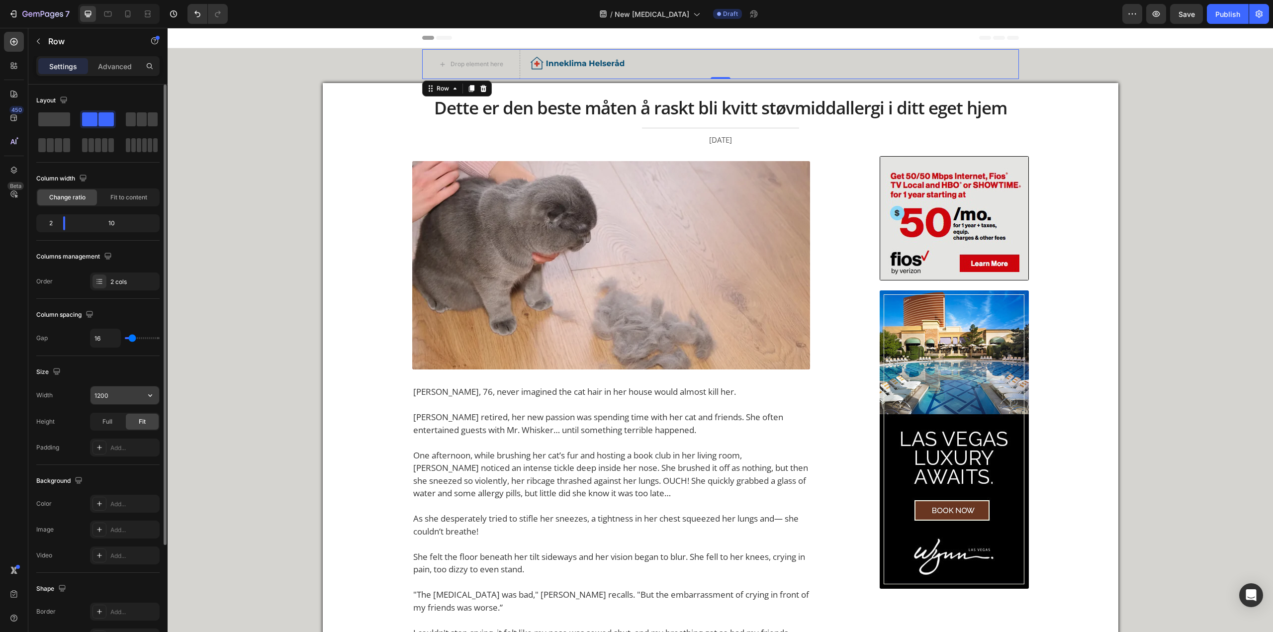
click at [119, 392] on input "1200" at bounding box center [125, 395] width 69 height 18
click at [148, 399] on icon "button" at bounding box center [150, 395] width 10 height 10
click at [138, 436] on span "100%" at bounding box center [142, 439] width 16 height 9
type input "100%"
click at [125, 375] on div "Size" at bounding box center [97, 372] width 123 height 16
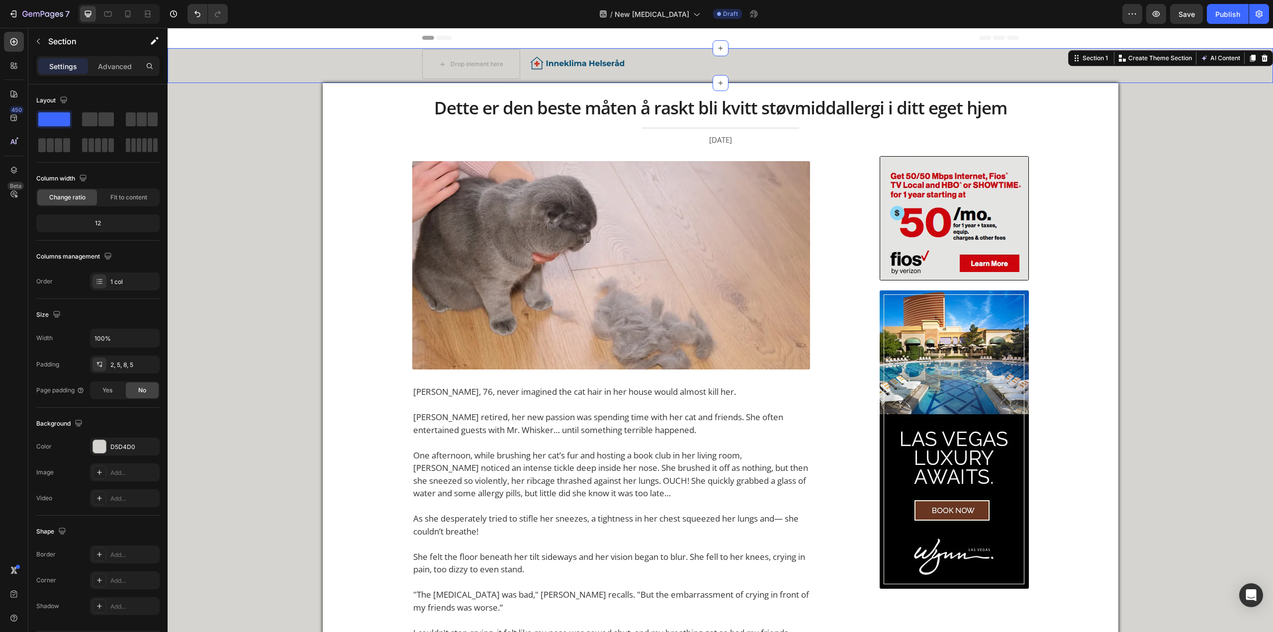
click at [393, 52] on div "Drop element here Image Row Row" at bounding box center [720, 64] width 1101 height 30
click at [390, 67] on div "Drop element here Image Row Row" at bounding box center [720, 64] width 1101 height 30
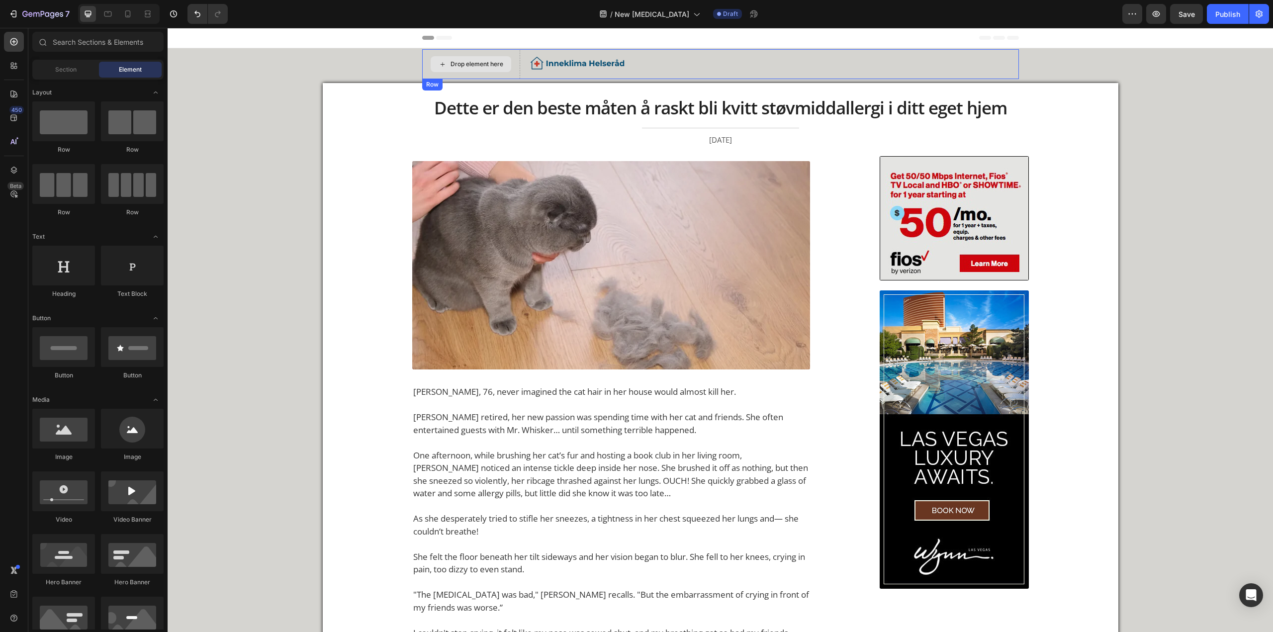
click at [479, 63] on div "Drop element here" at bounding box center [477, 64] width 53 height 8
click at [354, 71] on div "Drop element here Image Row Row" at bounding box center [720, 64] width 1101 height 30
click at [468, 62] on div "Drop element here" at bounding box center [477, 64] width 53 height 8
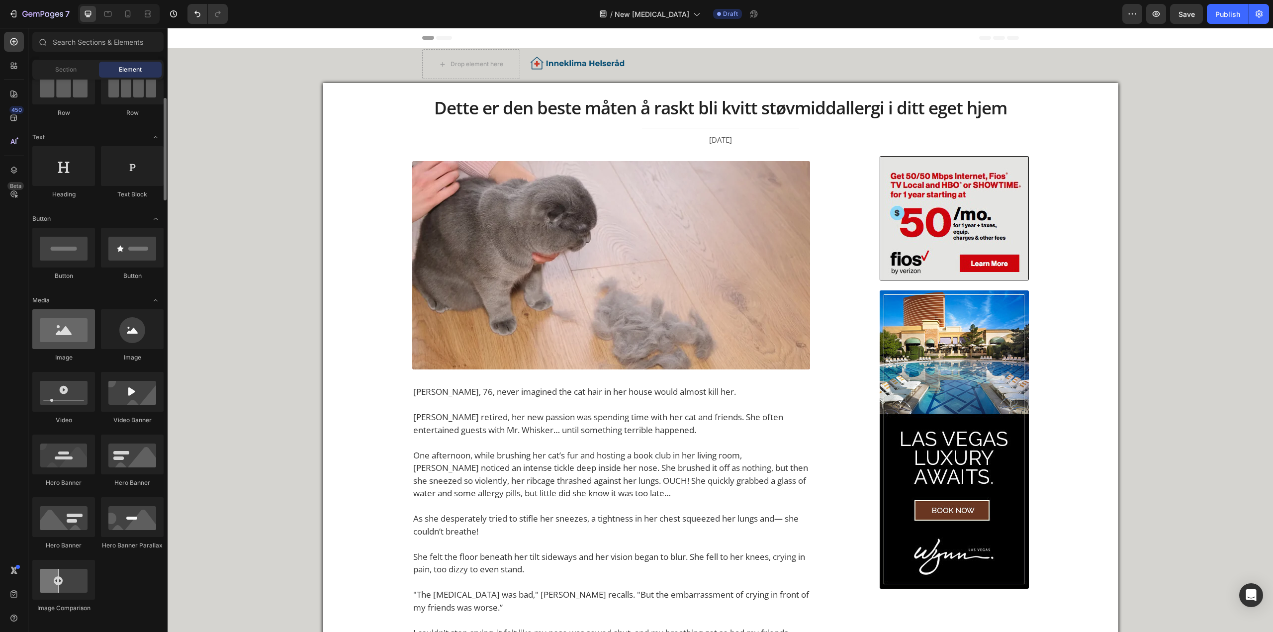
scroll to position [149, 0]
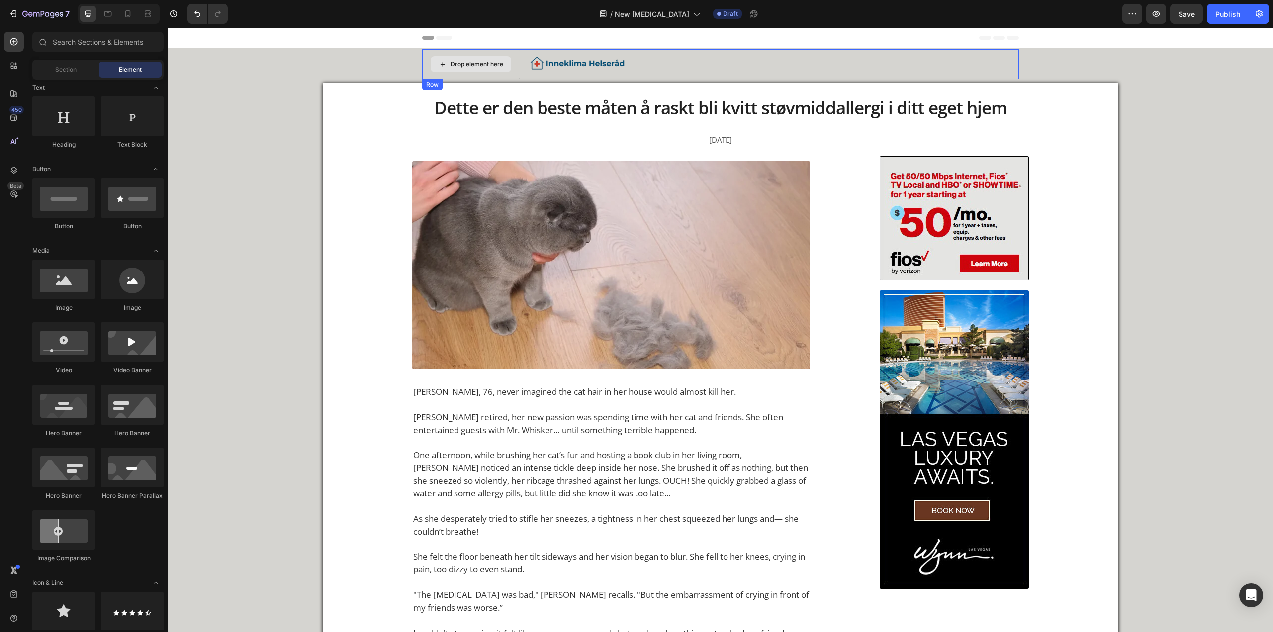
click at [468, 64] on div "Drop element here" at bounding box center [477, 64] width 53 height 8
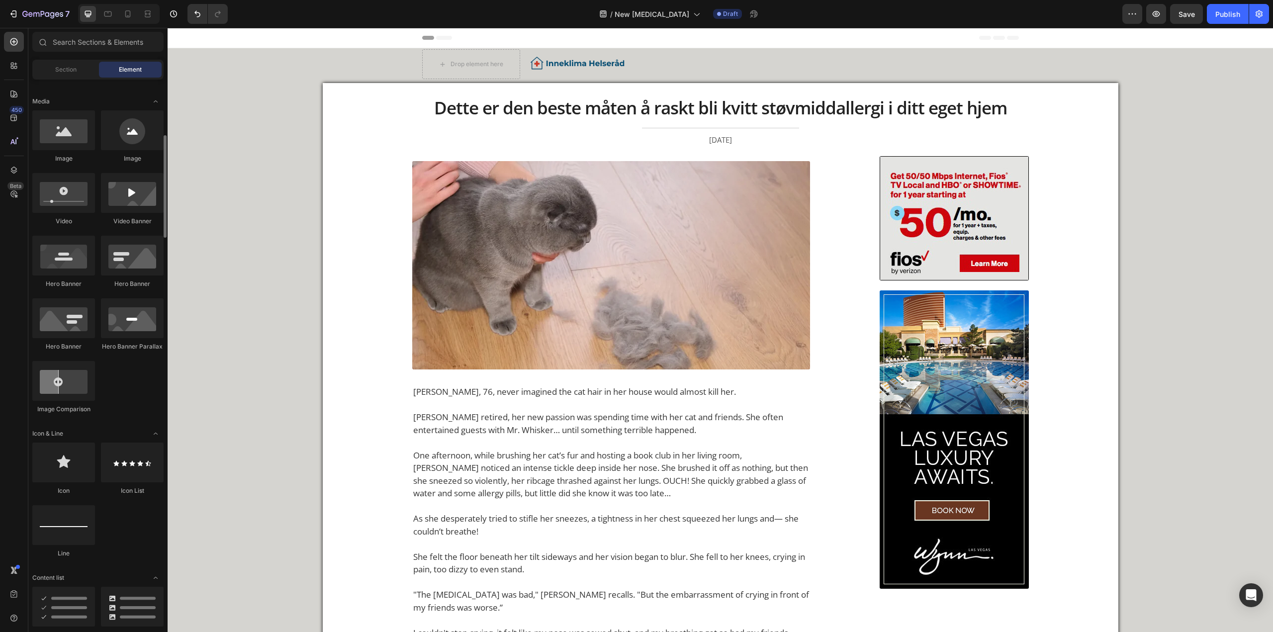
scroll to position [398, 0]
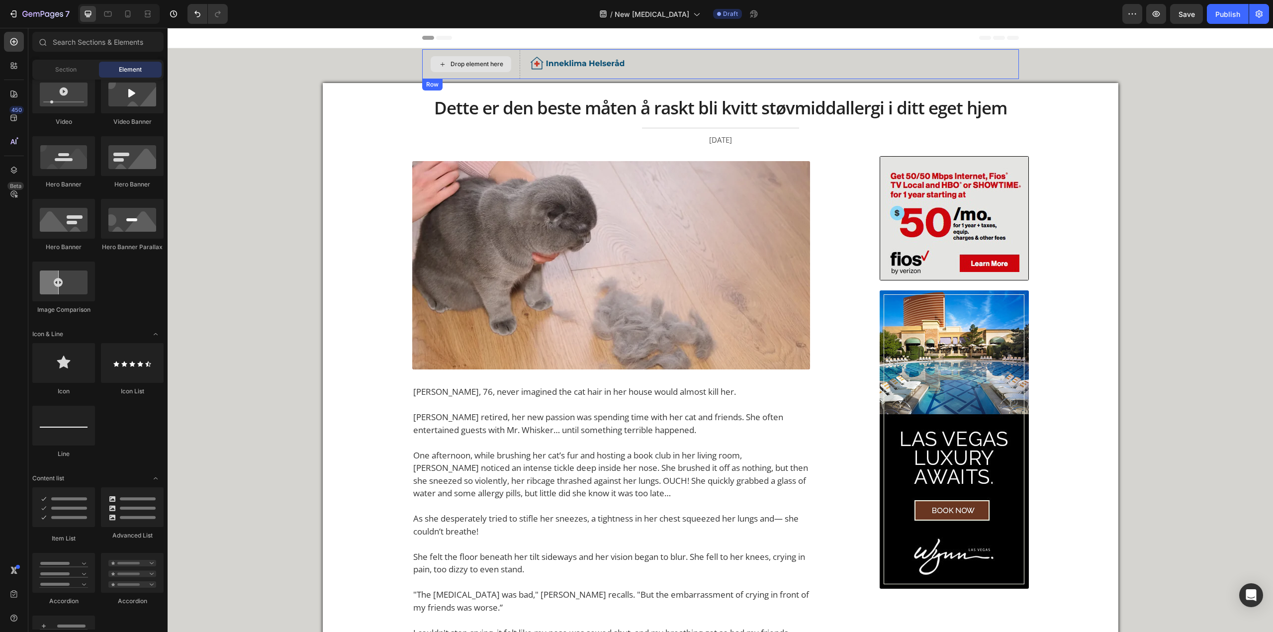
click at [479, 66] on div "Drop element here" at bounding box center [477, 64] width 53 height 8
click at [570, 67] on img at bounding box center [577, 63] width 99 height 13
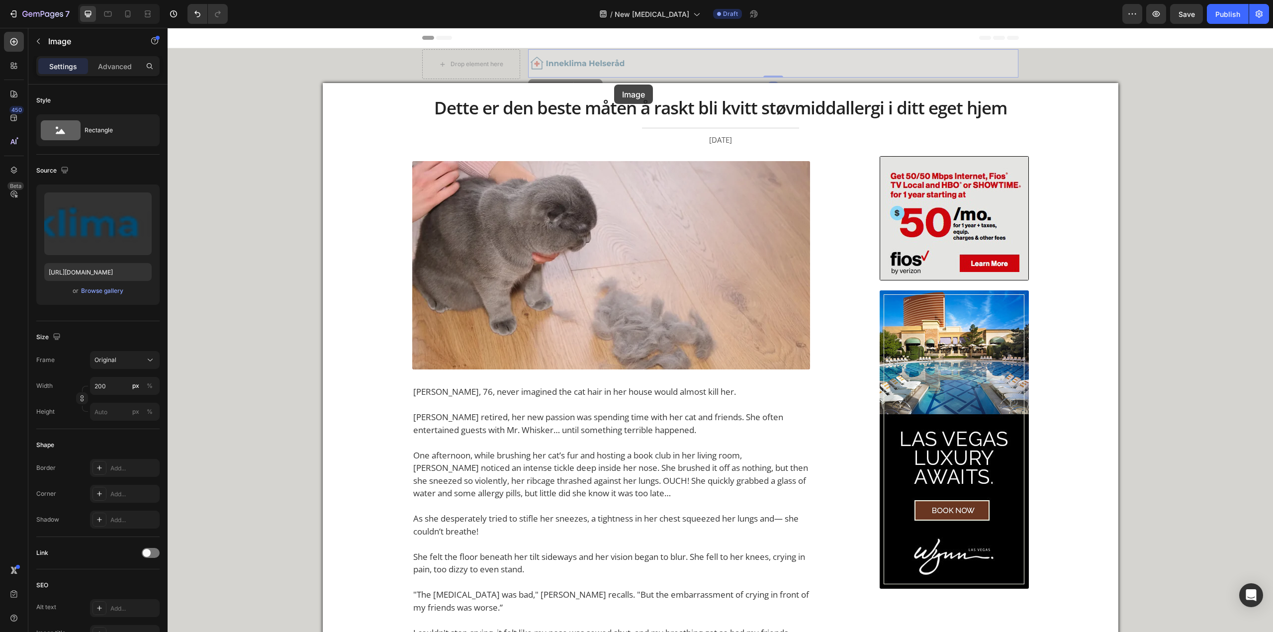
drag, startPoint x: 595, startPoint y: 64, endPoint x: 616, endPoint y: 85, distance: 29.2
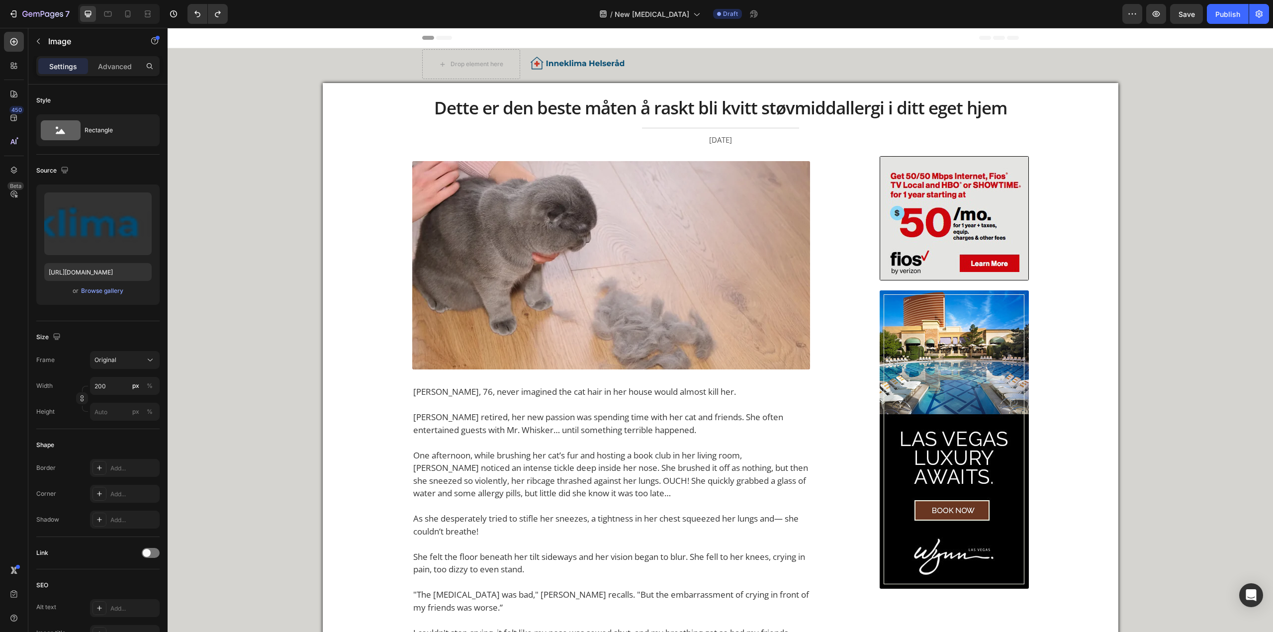
click at [600, 65] on img at bounding box center [577, 63] width 99 height 13
click at [580, 58] on img at bounding box center [577, 63] width 99 height 13
click at [538, 64] on img at bounding box center [577, 63] width 99 height 13
click at [467, 67] on div "Drop element here" at bounding box center [477, 64] width 53 height 8
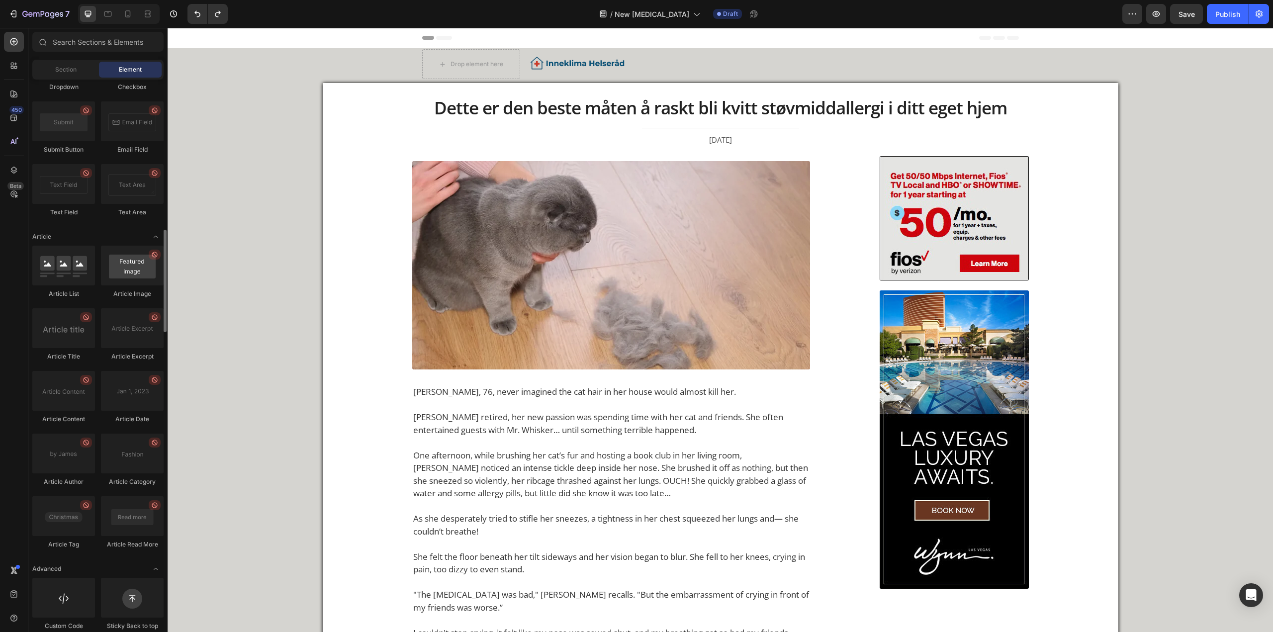
scroll to position [2397, 0]
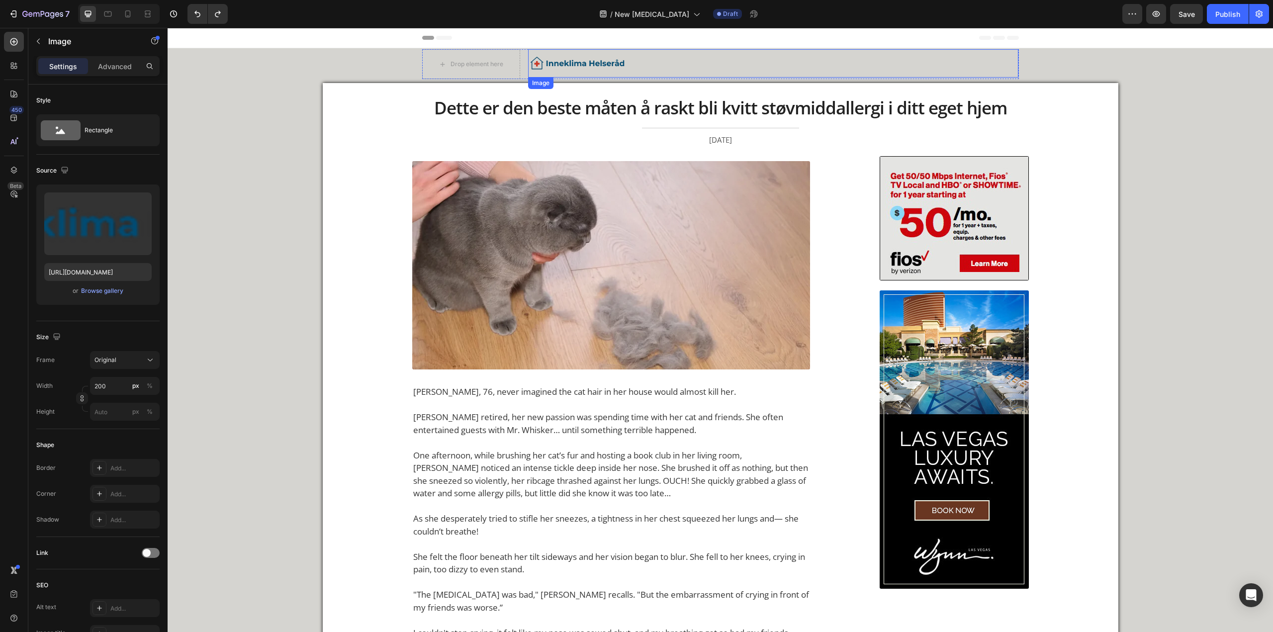
click at [615, 53] on div "Image" at bounding box center [773, 63] width 491 height 28
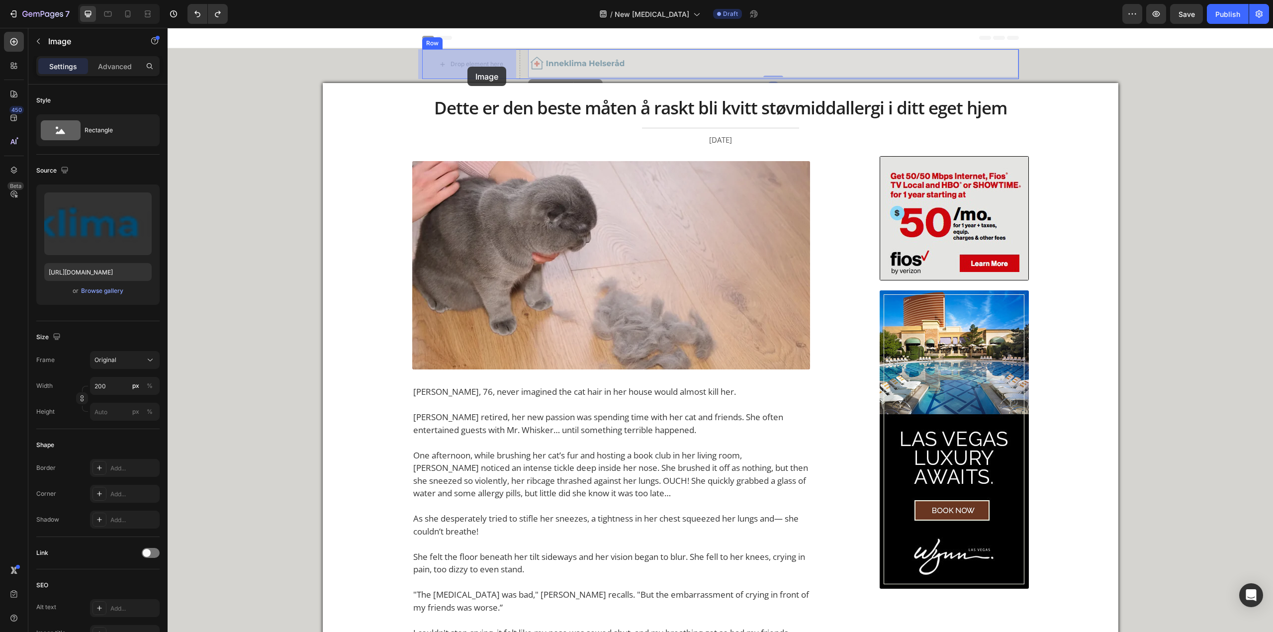
drag, startPoint x: 593, startPoint y: 70, endPoint x: 468, endPoint y: 66, distance: 125.4
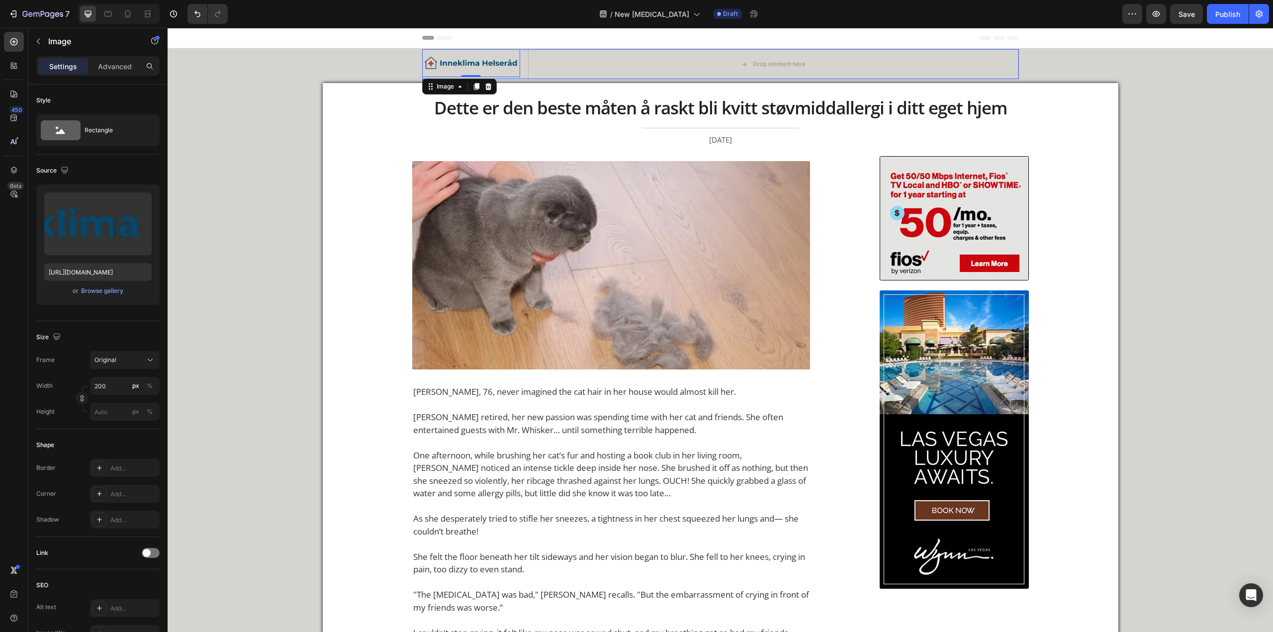
click at [559, 62] on div "Drop element here" at bounding box center [773, 64] width 491 height 30
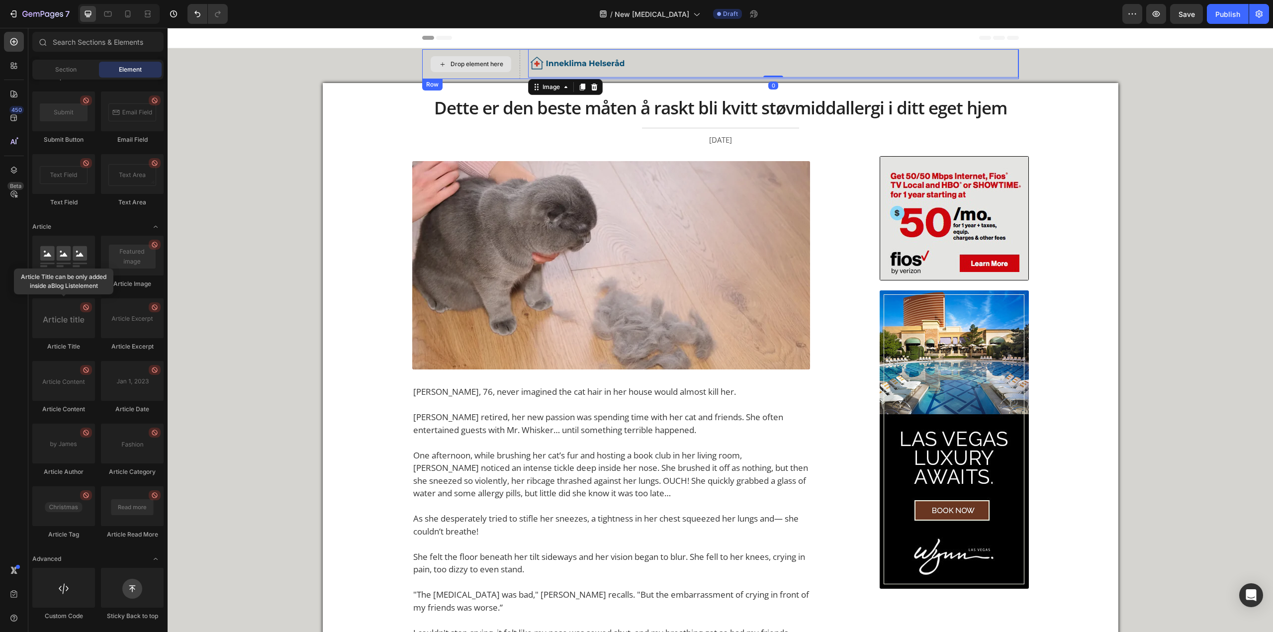
click at [473, 58] on div "Drop element here" at bounding box center [471, 64] width 81 height 16
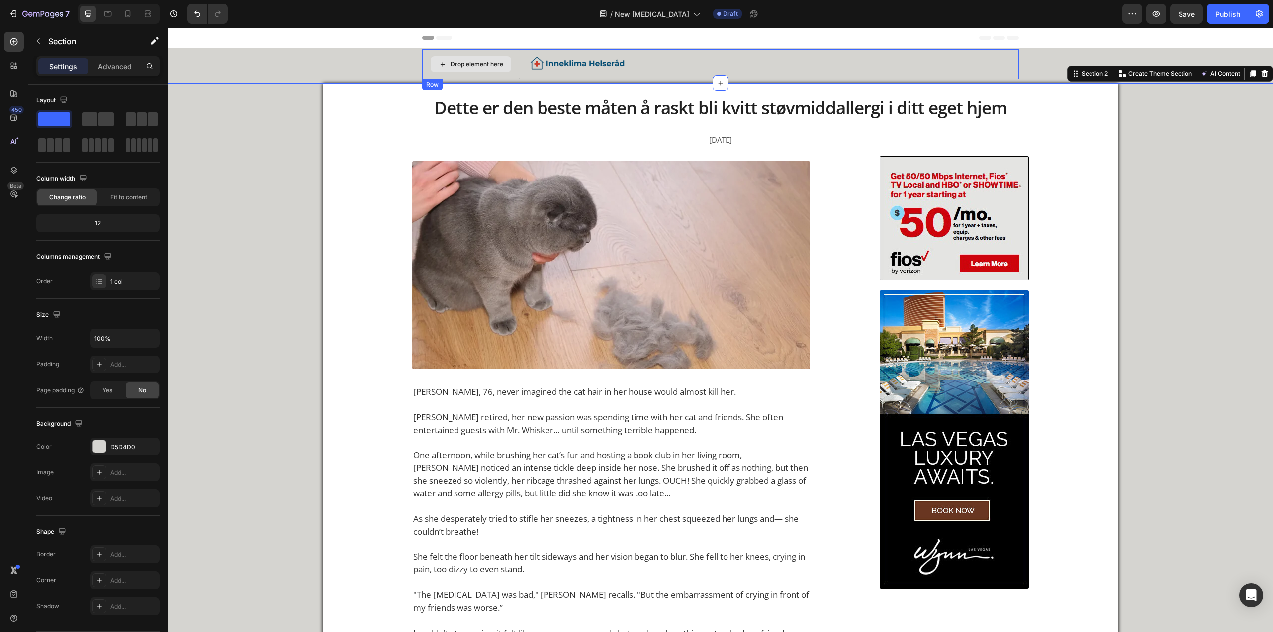
click at [481, 68] on div "Drop element here" at bounding box center [471, 64] width 81 height 16
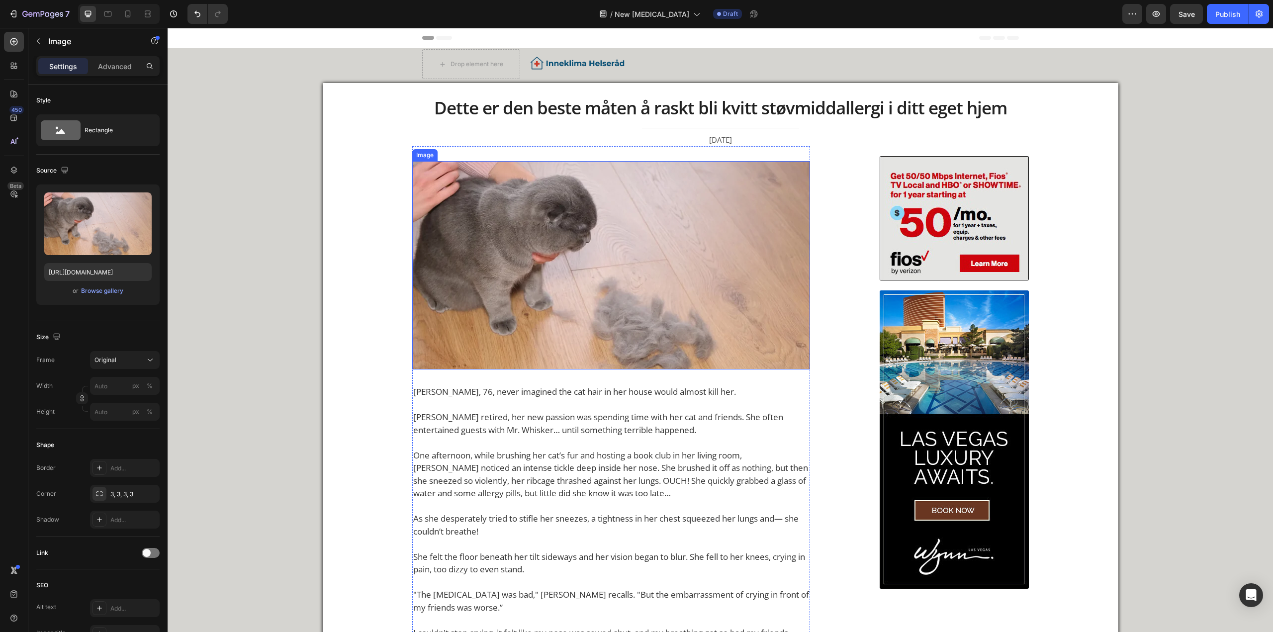
click at [584, 169] on img at bounding box center [611, 265] width 398 height 208
